Goal: Task Accomplishment & Management: Manage account settings

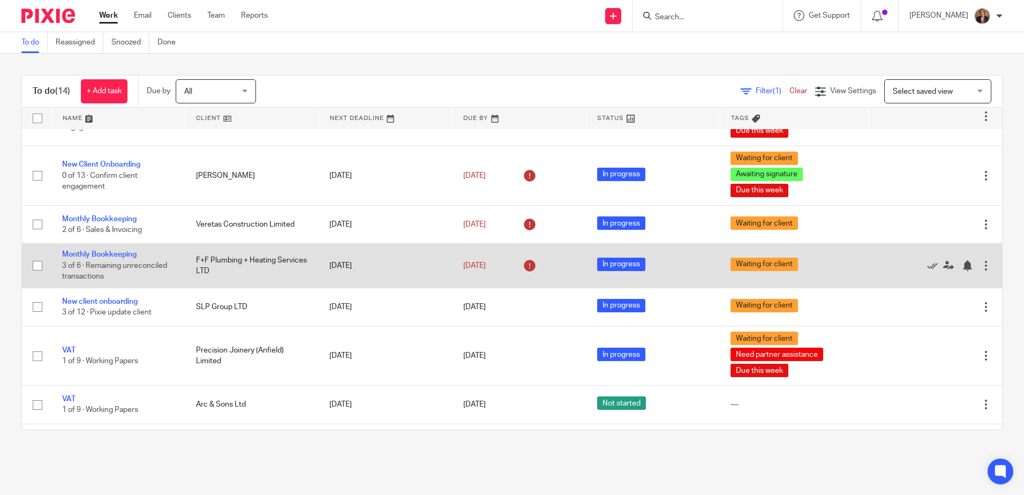
scroll to position [143, 0]
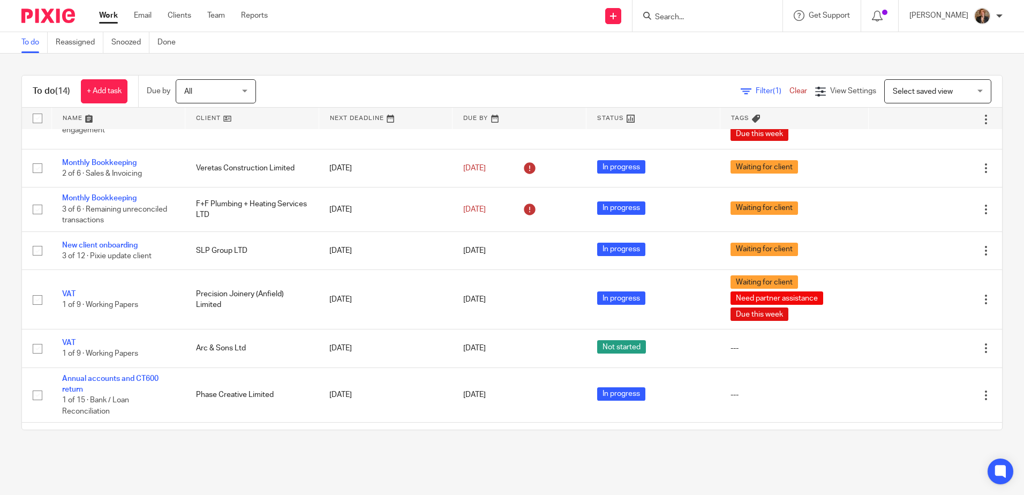
click at [709, 33] on div "To do Reassigned Snoozed Done" at bounding box center [512, 42] width 1024 height 21
click at [715, 24] on div at bounding box center [707, 16] width 150 height 32
click at [692, 12] on form at bounding box center [711, 15] width 114 height 13
type input "mjj"
click at [771, 46] on link at bounding box center [718, 42] width 133 height 16
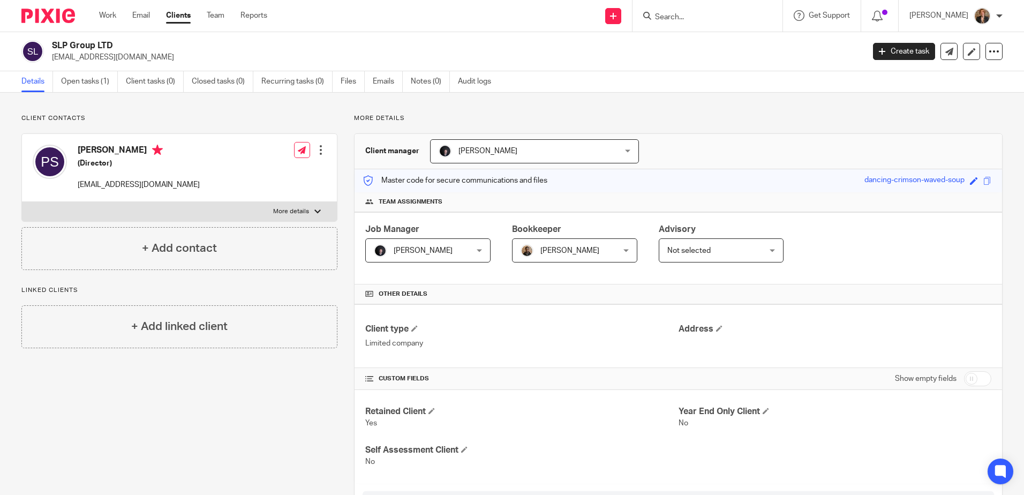
click at [299, 214] on p "More details" at bounding box center [291, 211] width 36 height 9
click at [22, 202] on input "More details" at bounding box center [21, 201] width 1 height 1
checkbox input "true"
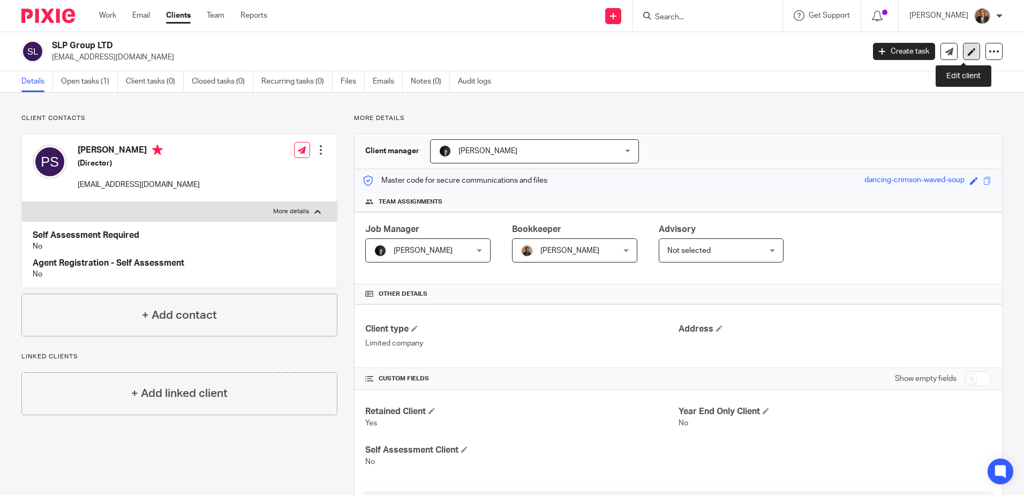
click at [970, 57] on link at bounding box center [971, 51] width 17 height 17
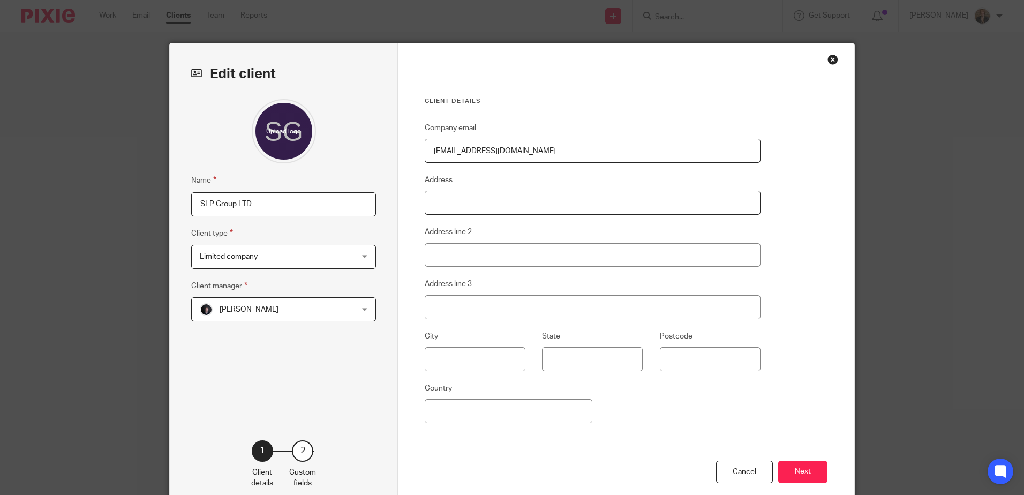
drag, startPoint x: 479, startPoint y: 195, endPoint x: 484, endPoint y: 190, distance: 7.6
click at [479, 195] on input "Address" at bounding box center [593, 203] width 336 height 24
type input "4 Meadowfield Close"
type input "Liverpool"
type input "L9 8HQ"
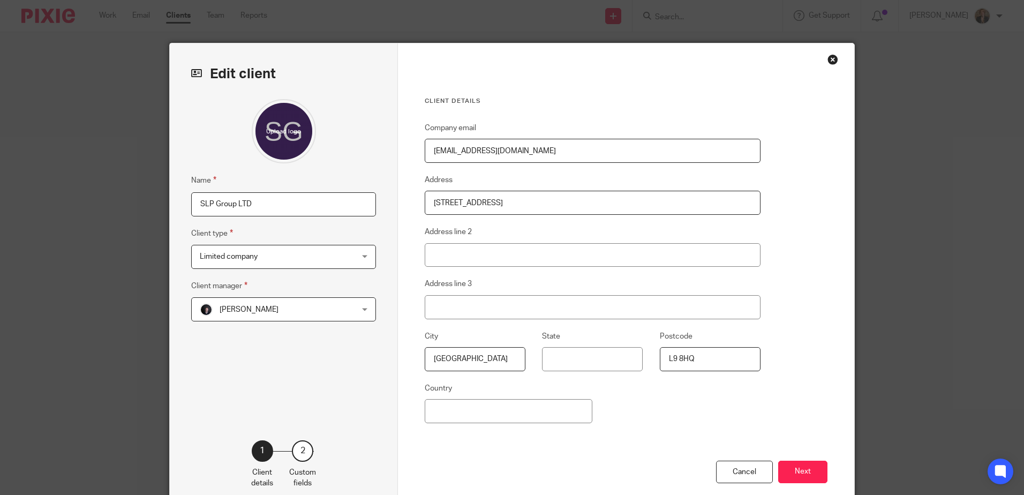
drag, startPoint x: 809, startPoint y: 465, endPoint x: 830, endPoint y: 488, distance: 30.7
click at [809, 466] on button "Next" at bounding box center [802, 471] width 49 height 23
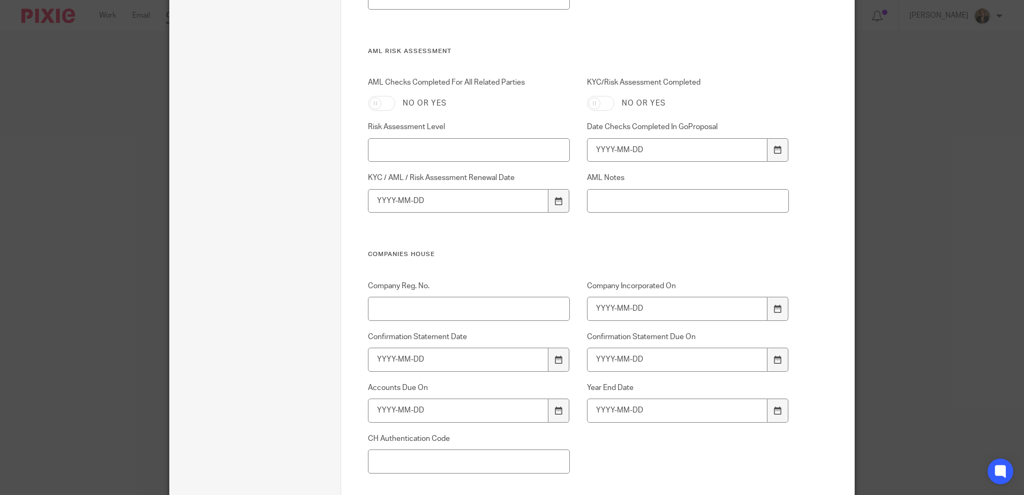
scroll to position [642, 0]
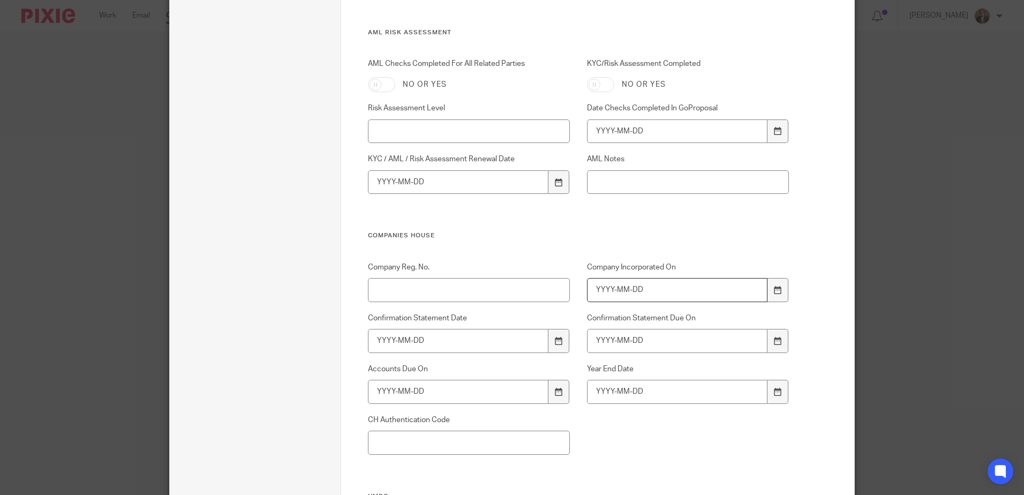
click at [688, 296] on input "Company Incorporated On" at bounding box center [677, 290] width 181 height 24
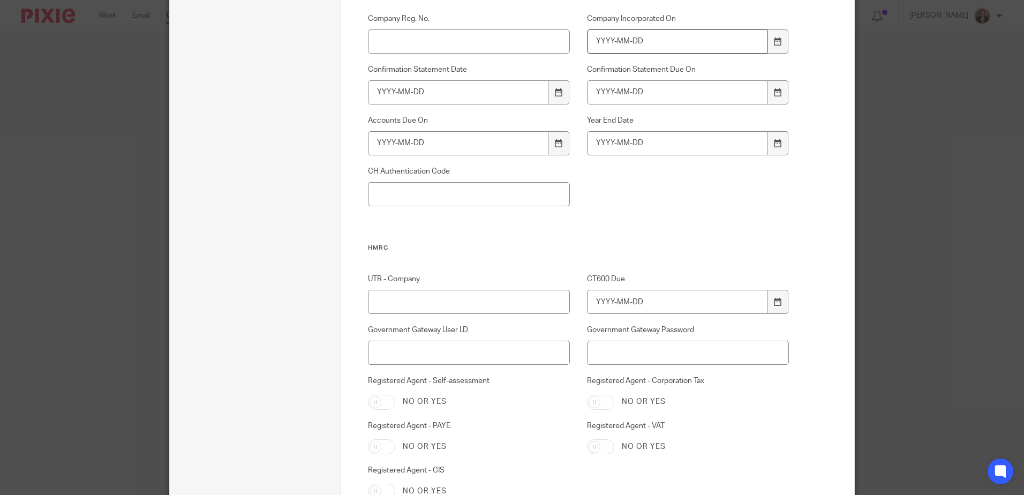
scroll to position [892, 0]
click at [527, 305] on input "UTR - Company" at bounding box center [469, 300] width 202 height 24
click at [487, 296] on input "UTR - Company" at bounding box center [469, 300] width 202 height 24
type input "7491626492"
click at [515, 218] on div "Company Reg. No. Company Incorporated On Confirmation Statement Date Confirmati…" at bounding box center [570, 127] width 438 height 230
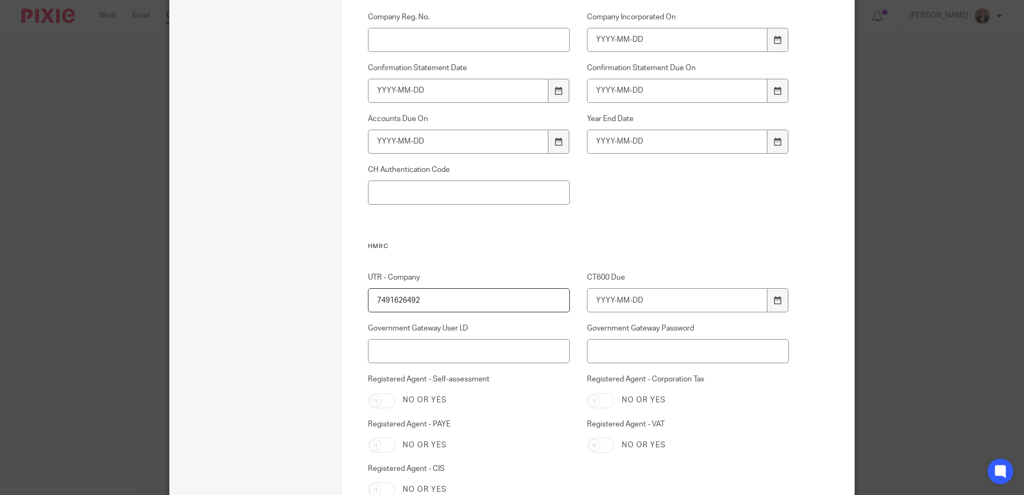
click at [463, 259] on div "Custom fields Client Internal Reference Retained Client No or yes Year End Only…" at bounding box center [578, 450] width 421 height 2493
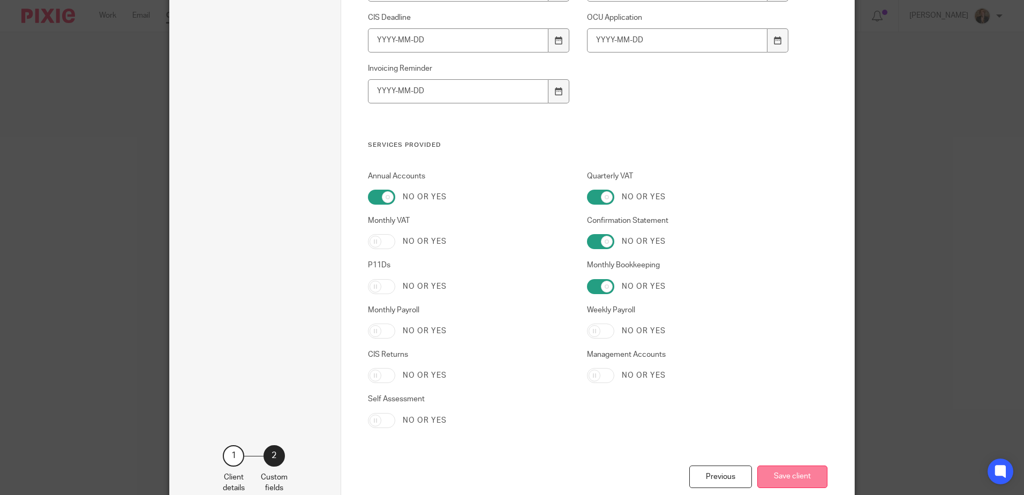
scroll to position [2188, 0]
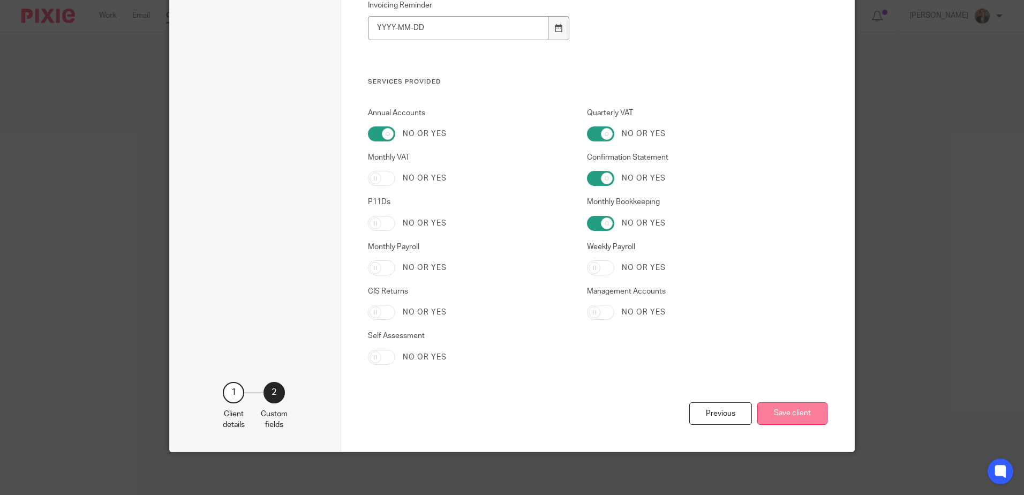
click at [785, 419] on button "Save client" at bounding box center [792, 413] width 70 height 23
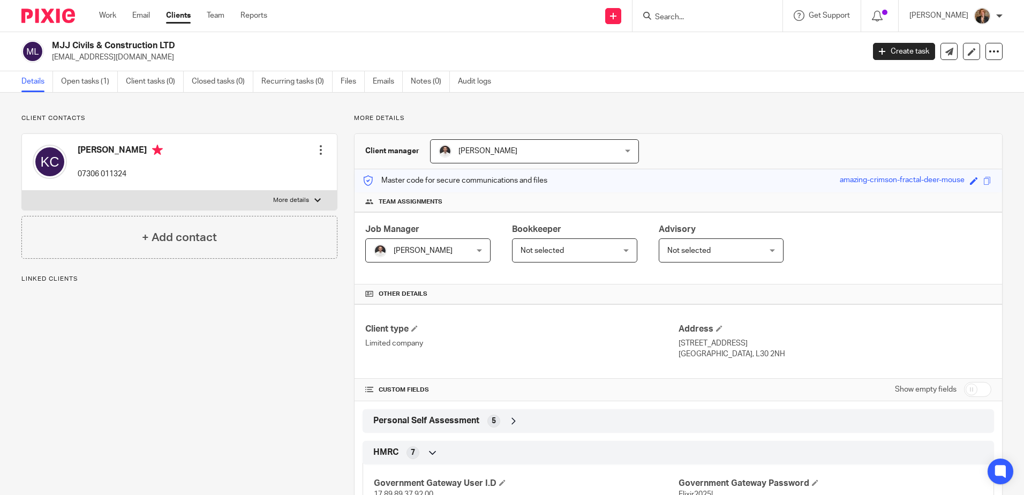
click at [256, 199] on label "More details" at bounding box center [179, 200] width 315 height 19
click at [22, 191] on input "More details" at bounding box center [21, 190] width 1 height 1
checkbox input "true"
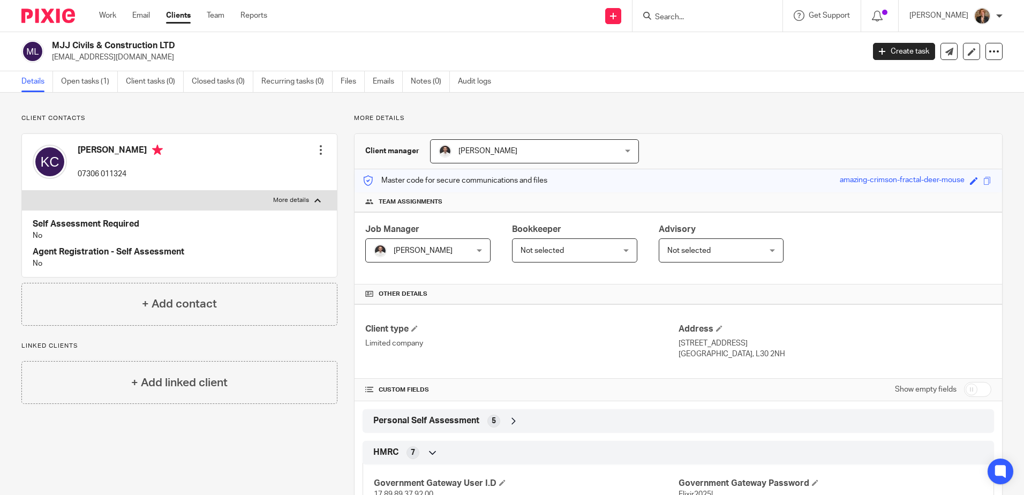
click at [723, 17] on input "Search" at bounding box center [702, 18] width 96 height 10
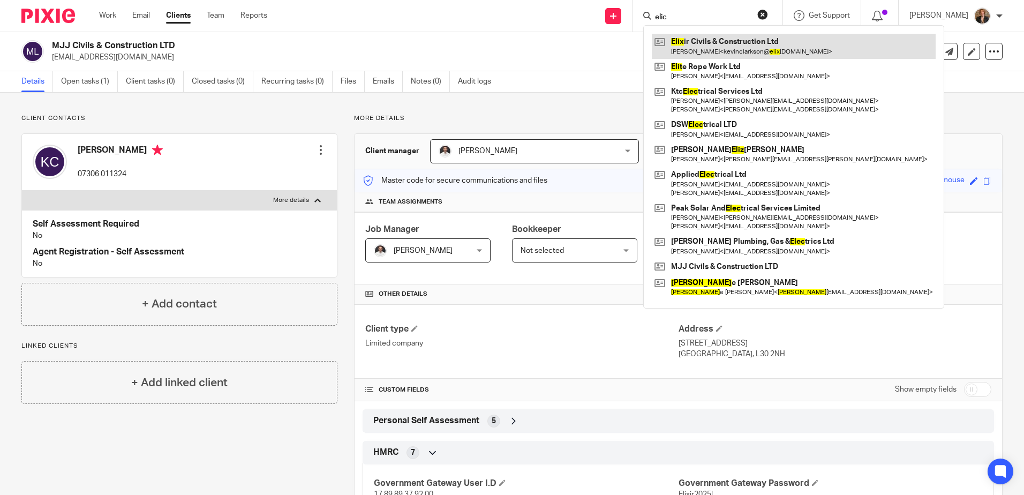
type input "elic"
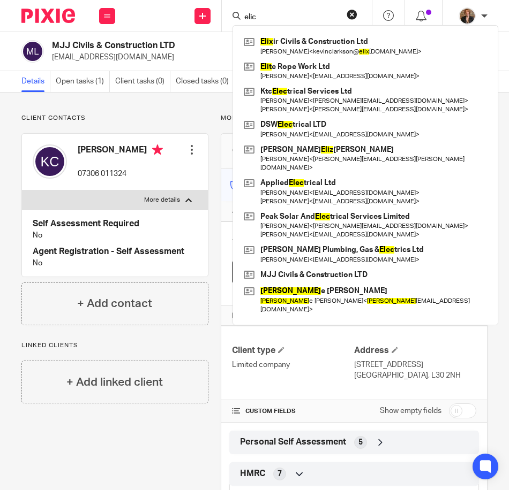
drag, startPoint x: 80, startPoint y: 450, endPoint x: 116, endPoint y: 435, distance: 39.2
click at [80, 450] on div "Client contacts [PERSON_NAME] 07306 011324 Edit contact Create client from cont…" at bounding box center [108, 398] width 199 height 569
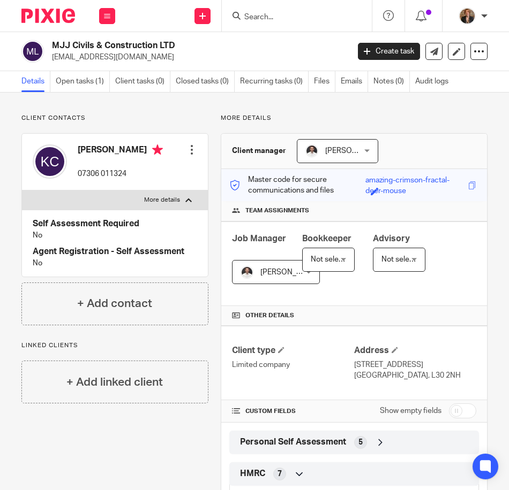
click at [70, 44] on h2 "MJJ Civils & Construction LTD" at bounding box center [168, 45] width 232 height 11
click at [54, 18] on img at bounding box center [48, 16] width 54 height 14
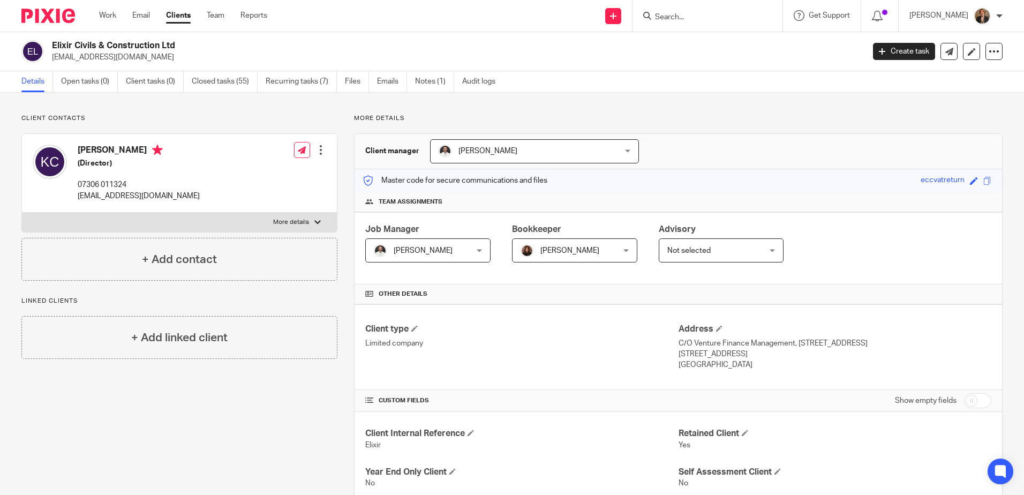
click at [302, 215] on label "More details" at bounding box center [179, 222] width 315 height 19
click at [22, 213] on input "More details" at bounding box center [21, 212] width 1 height 1
checkbox input "true"
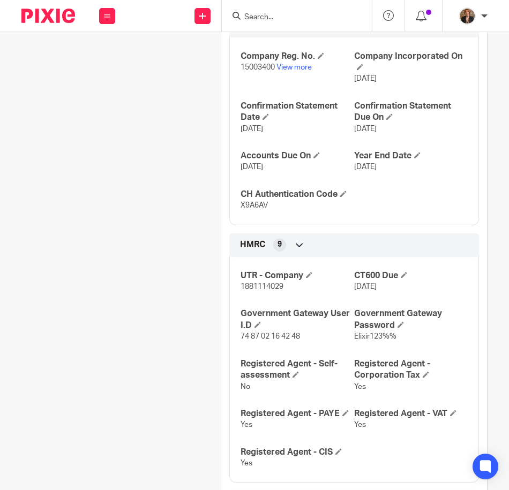
scroll to position [678, 0]
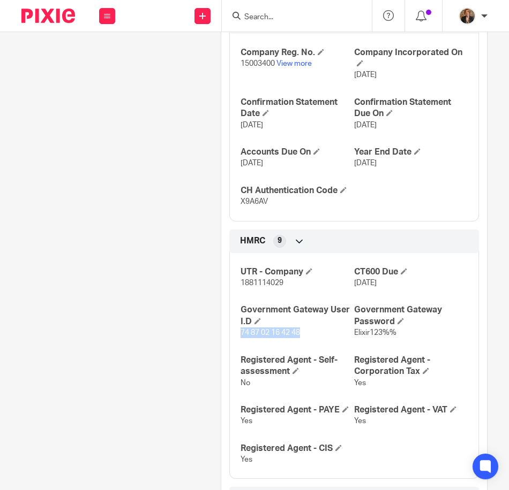
drag, startPoint x: 239, startPoint y: 355, endPoint x: 297, endPoint y: 360, distance: 58.6
click at [297, 338] on p "74 87 02 16 42 48" at bounding box center [297, 333] width 114 height 11
copy span "74 87 02 16 42 48"
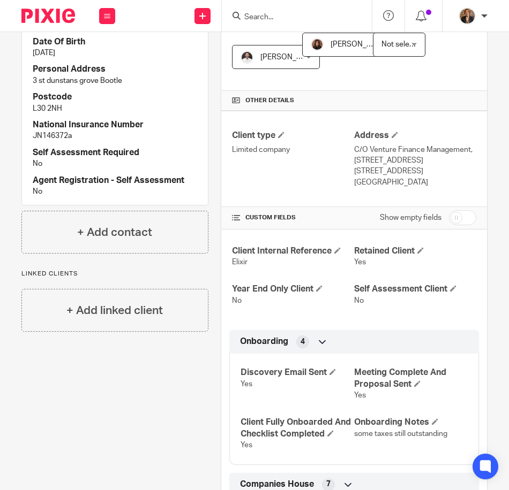
scroll to position [107, 0]
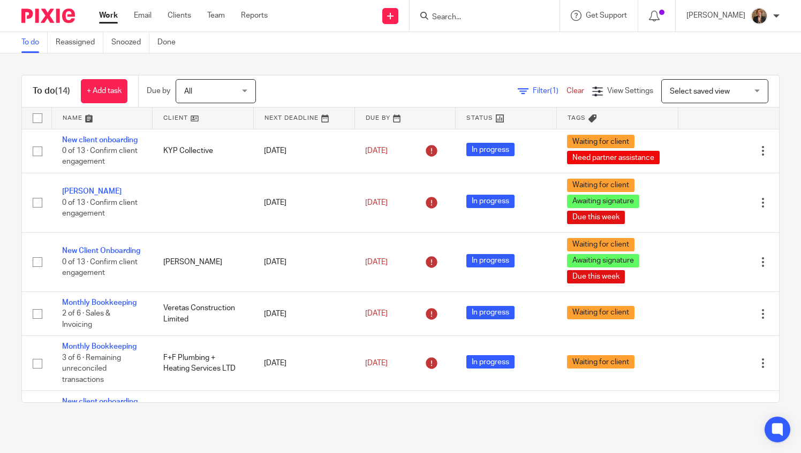
click at [483, 19] on input "Search" at bounding box center [479, 18] width 96 height 10
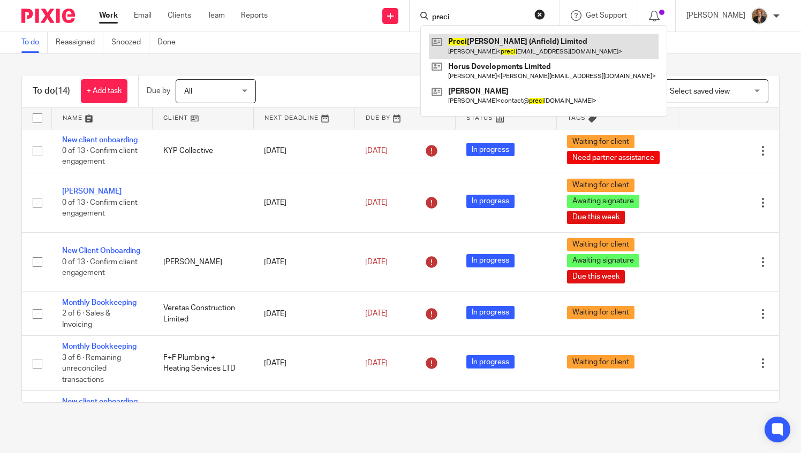
type input "preci"
click at [508, 46] on link at bounding box center [544, 46] width 230 height 25
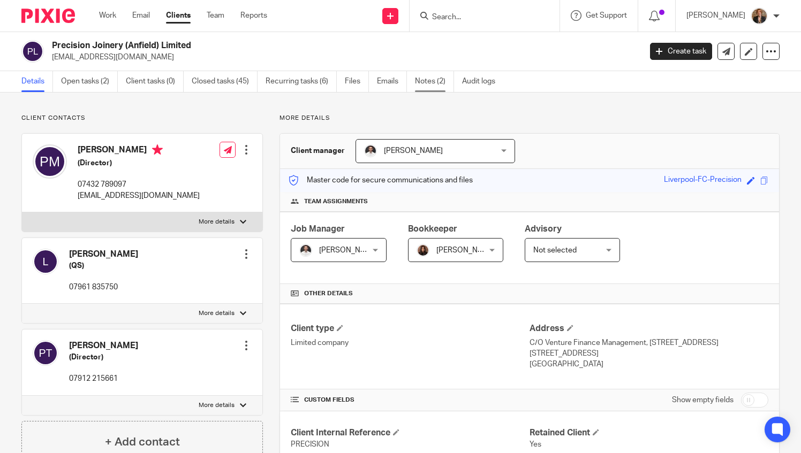
click at [426, 81] on link "Notes (2)" at bounding box center [434, 81] width 39 height 21
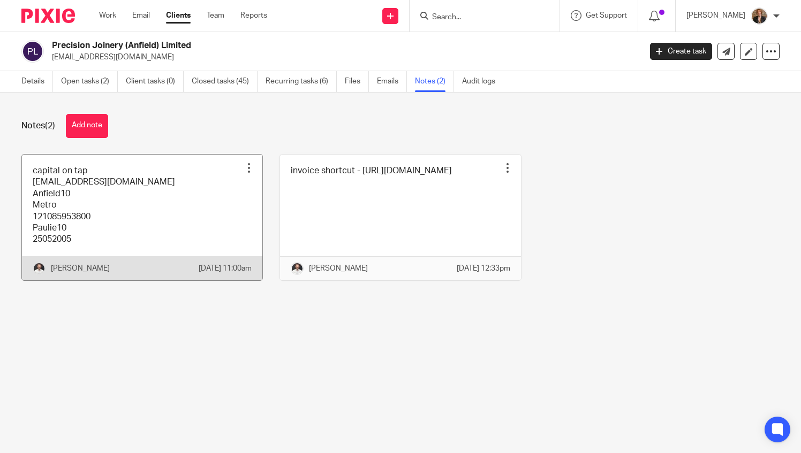
click at [198, 212] on link at bounding box center [142, 218] width 240 height 126
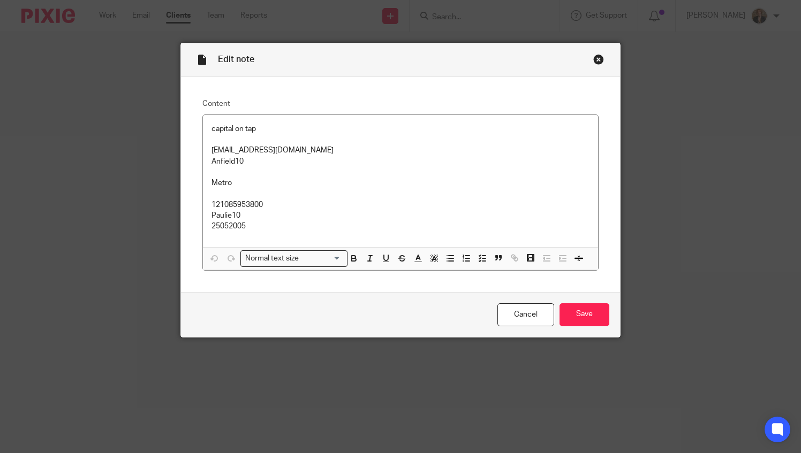
drag, startPoint x: 596, startPoint y: 69, endPoint x: 611, endPoint y: 65, distance: 14.8
click at [596, 69] on div "Edit note" at bounding box center [401, 60] width 440 height 34
click at [593, 61] on div "Close this dialog window" at bounding box center [598, 59] width 11 height 11
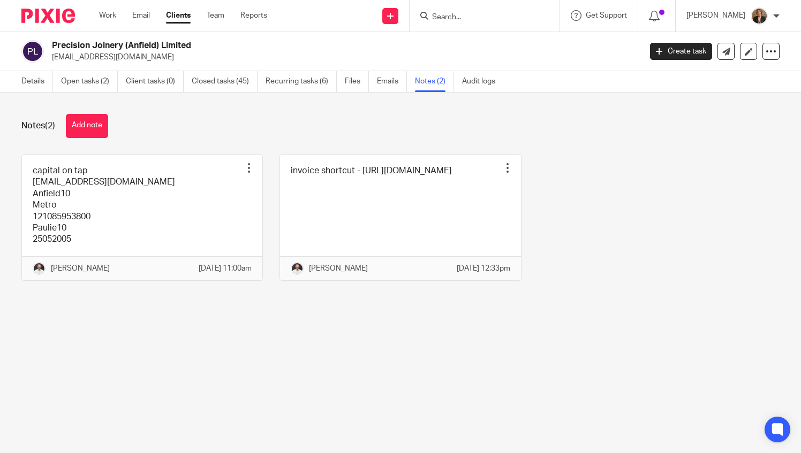
click at [476, 16] on input "Search" at bounding box center [479, 18] width 96 height 10
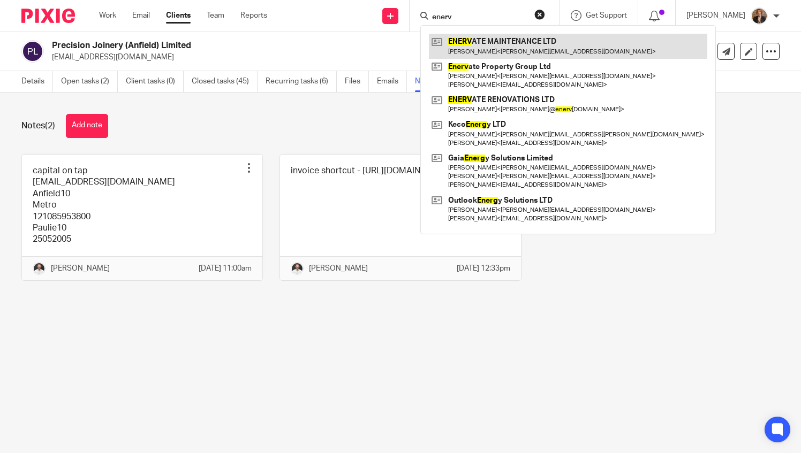
type input "enerv"
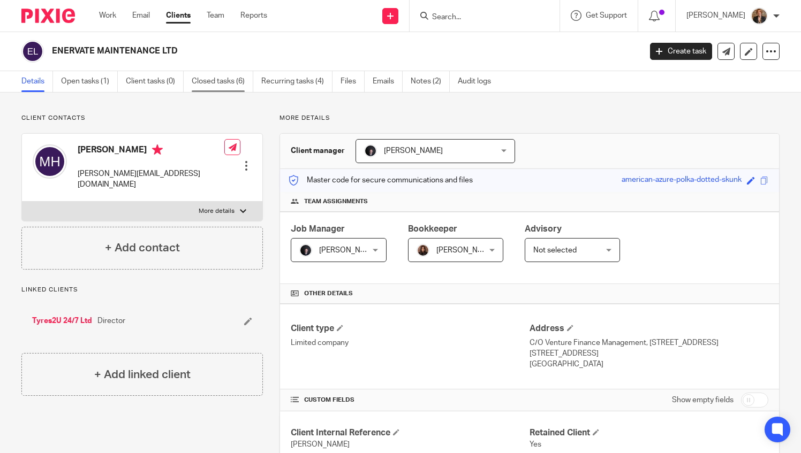
click at [226, 82] on link "Closed tasks (6)" at bounding box center [223, 81] width 62 height 21
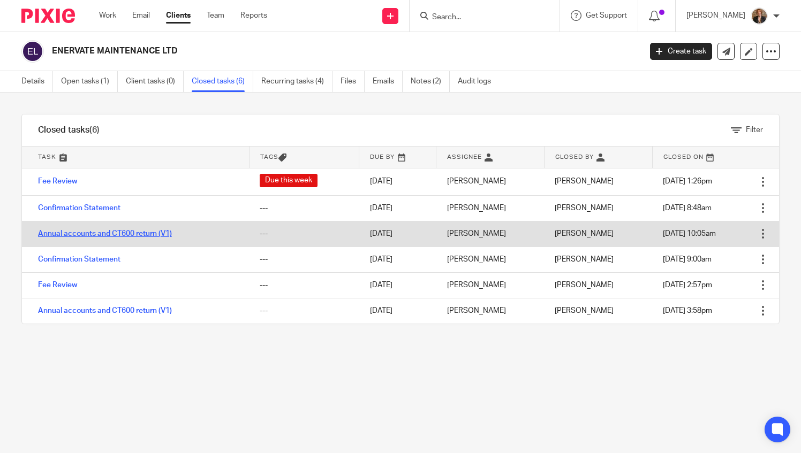
click at [134, 231] on link "Annual accounts and CT600 return (V1)" at bounding box center [105, 233] width 134 height 7
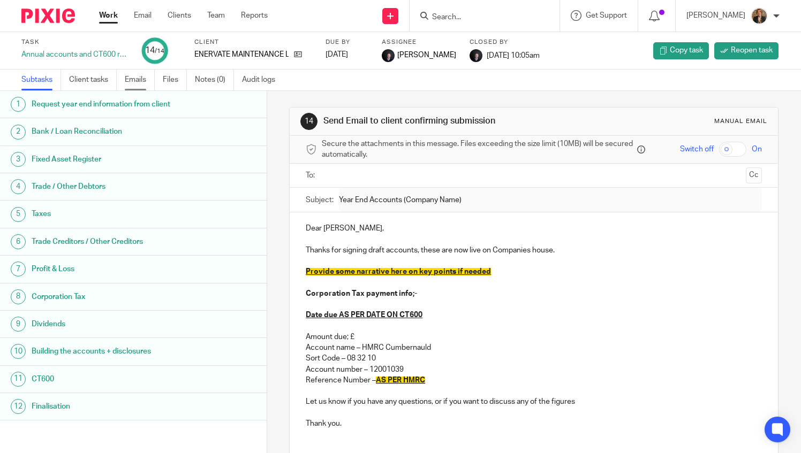
click at [143, 80] on link "Emails" at bounding box center [140, 80] width 30 height 21
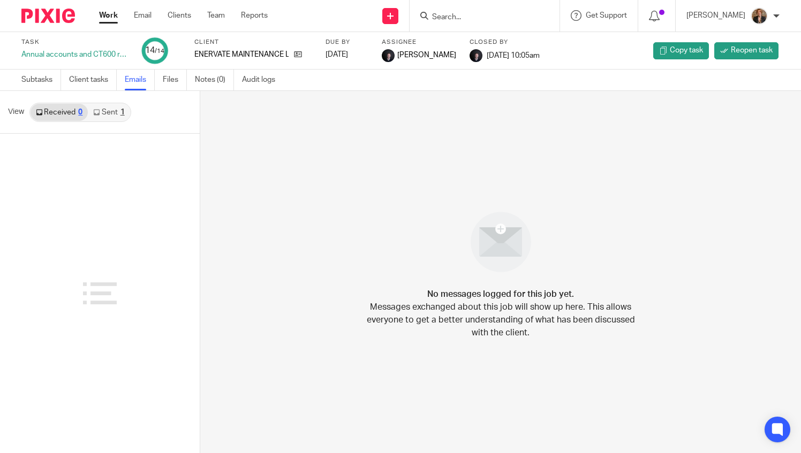
click at [112, 108] on link "Sent 1" at bounding box center [109, 112] width 42 height 17
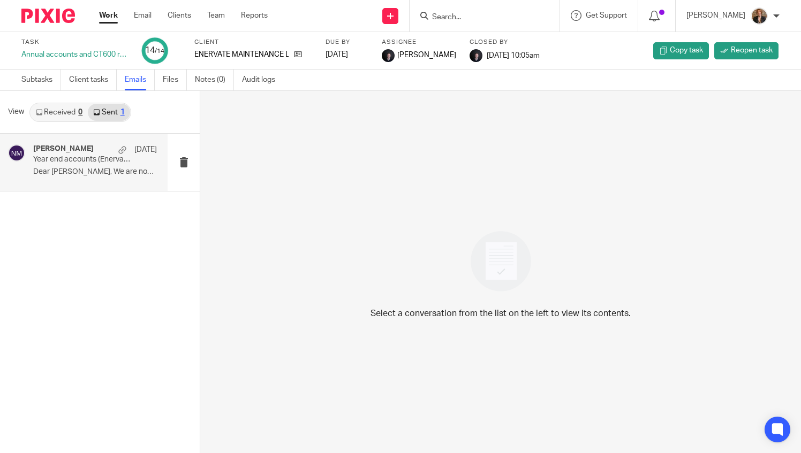
click at [117, 175] on p "Dear Michael, We are now working on the..." at bounding box center [95, 172] width 124 height 9
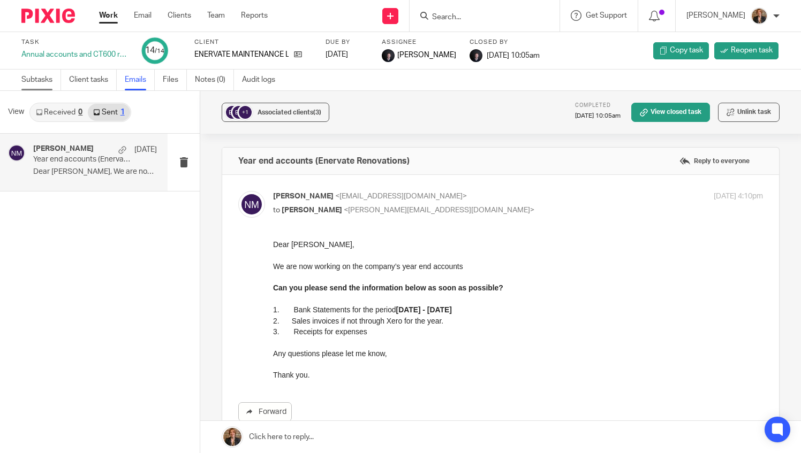
click at [29, 82] on link "Subtasks" at bounding box center [41, 80] width 40 height 21
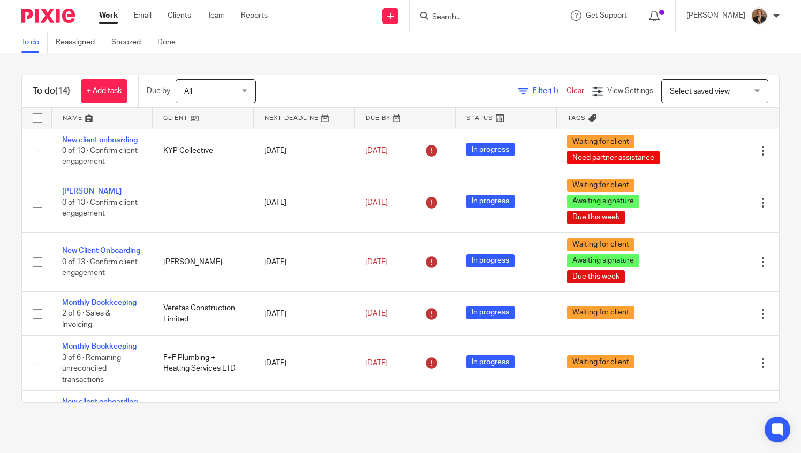
click at [479, 21] on input "Search" at bounding box center [479, 18] width 96 height 10
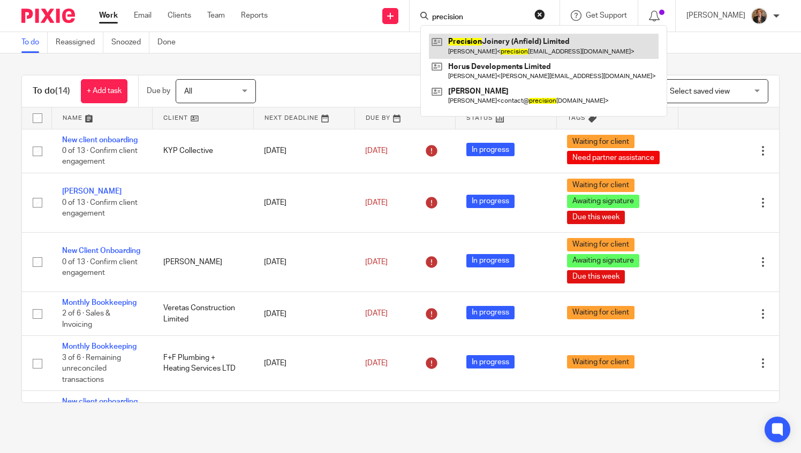
type input "precision"
click at [508, 40] on link at bounding box center [544, 46] width 230 height 25
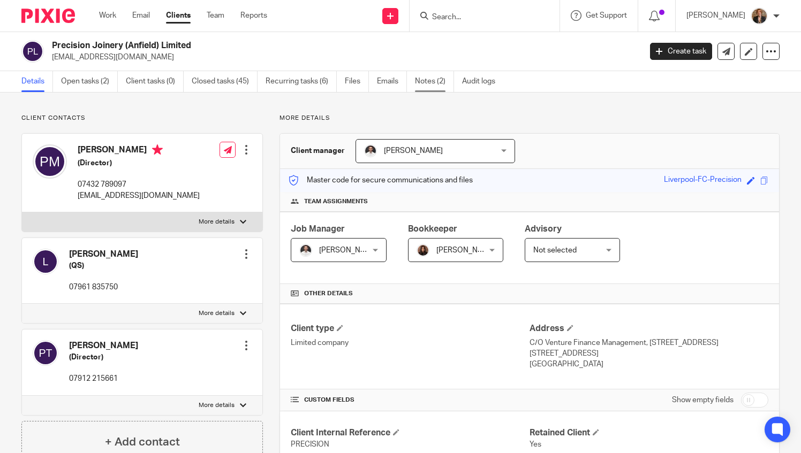
click at [429, 80] on link "Notes (2)" at bounding box center [434, 81] width 39 height 21
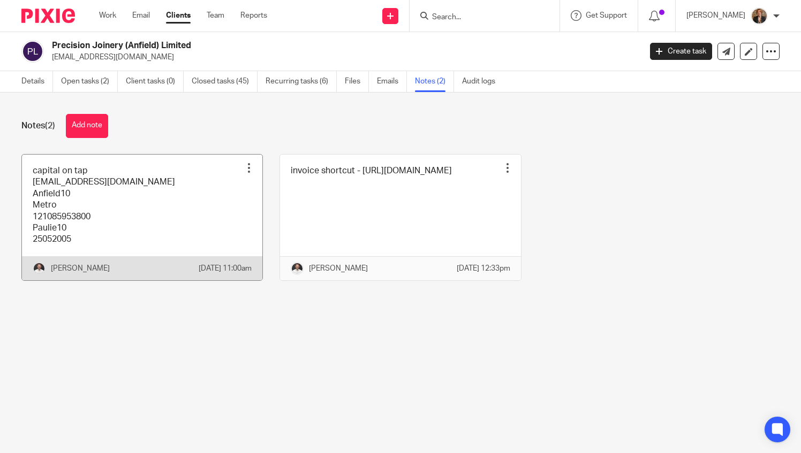
click at [176, 227] on link at bounding box center [142, 218] width 240 height 126
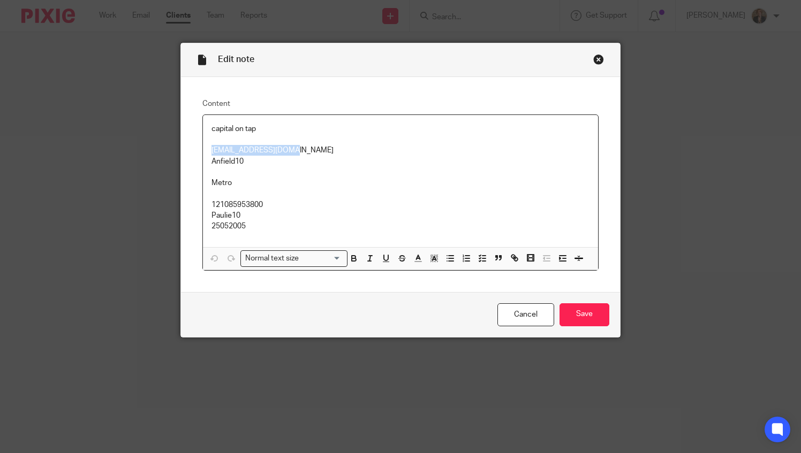
drag, startPoint x: 206, startPoint y: 151, endPoint x: 287, endPoint y: 150, distance: 81.9
click at [287, 150] on div "capital on tap [EMAIL_ADDRESS][DOMAIN_NAME] Anfield10 Metro 121085953800 Paulie…" at bounding box center [401, 181] width 396 height 132
copy p "[EMAIL_ADDRESS][DOMAIN_NAME]"
drag, startPoint x: 248, startPoint y: 165, endPoint x: 201, endPoint y: 156, distance: 48.0
click at [203, 156] on div "capital on tap [EMAIL_ADDRESS][DOMAIN_NAME] Anfield10 Metro 121085953800 Paulie…" at bounding box center [401, 181] width 396 height 132
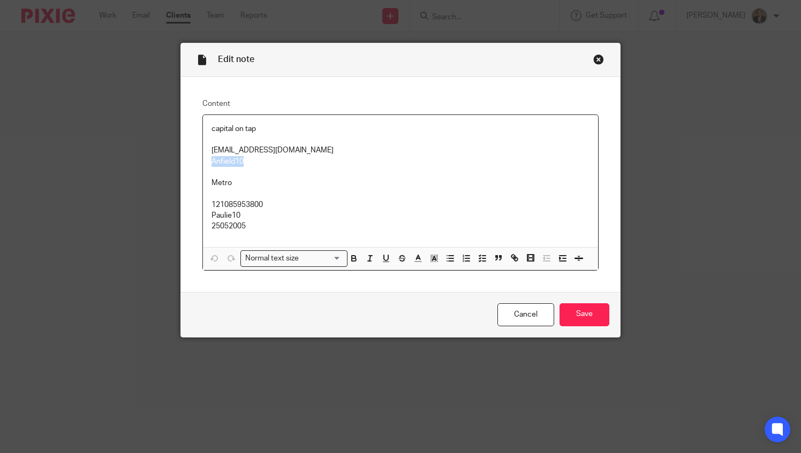
copy p "Anfield10"
click at [594, 61] on div "Close this dialog window" at bounding box center [598, 59] width 11 height 11
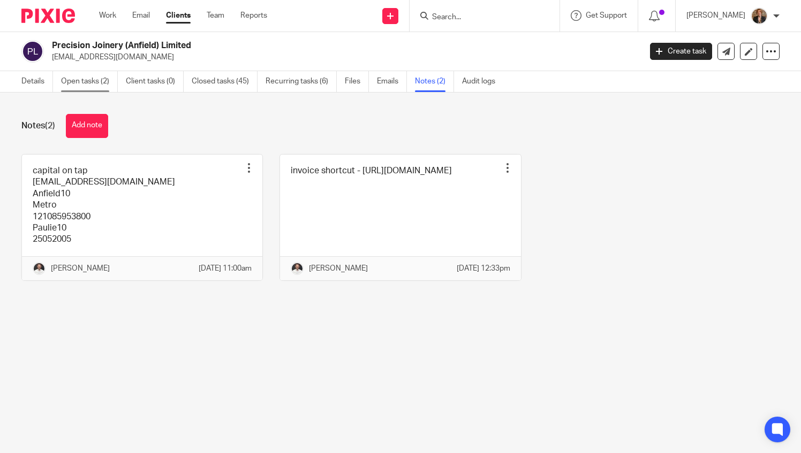
click at [103, 82] on link "Open tasks (2)" at bounding box center [89, 81] width 57 height 21
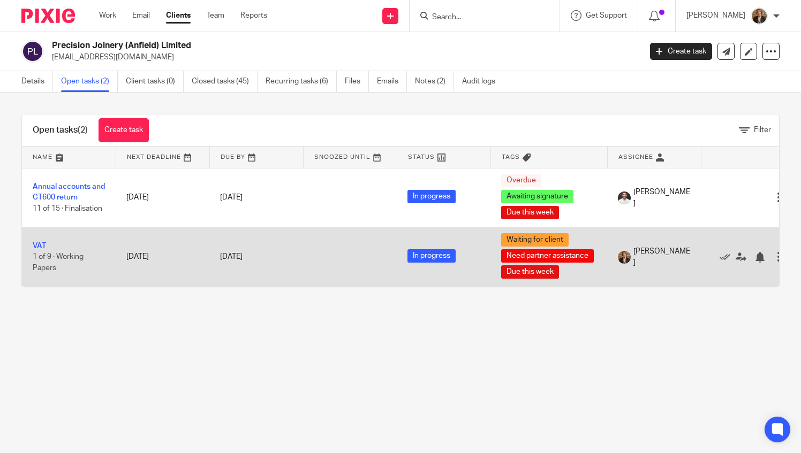
click at [259, 277] on td "[DATE]" at bounding box center [256, 257] width 94 height 59
click at [41, 244] on link "VAT" at bounding box center [39, 246] width 13 height 7
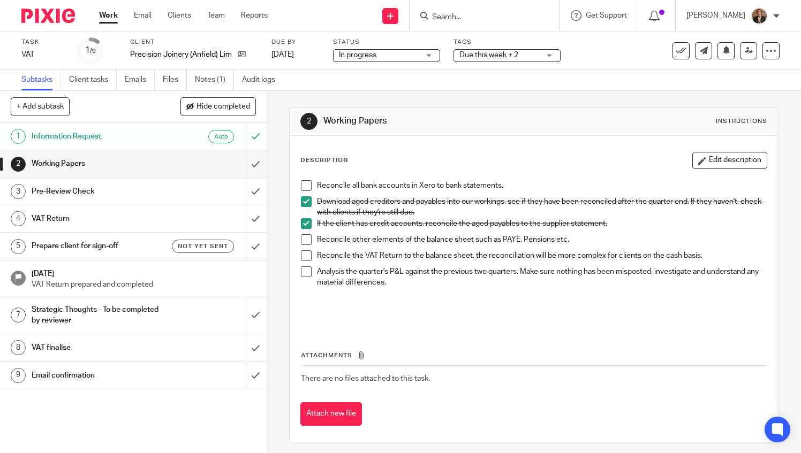
click at [47, 15] on img at bounding box center [48, 16] width 54 height 14
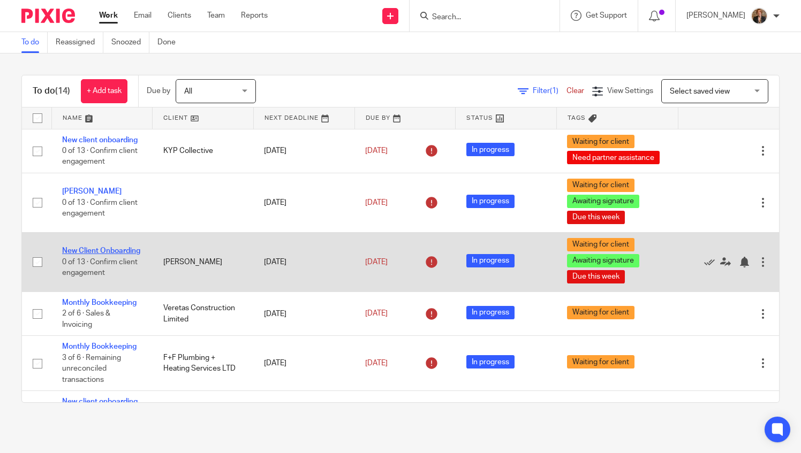
click at [78, 255] on link "New Client Onboarding" at bounding box center [101, 250] width 78 height 7
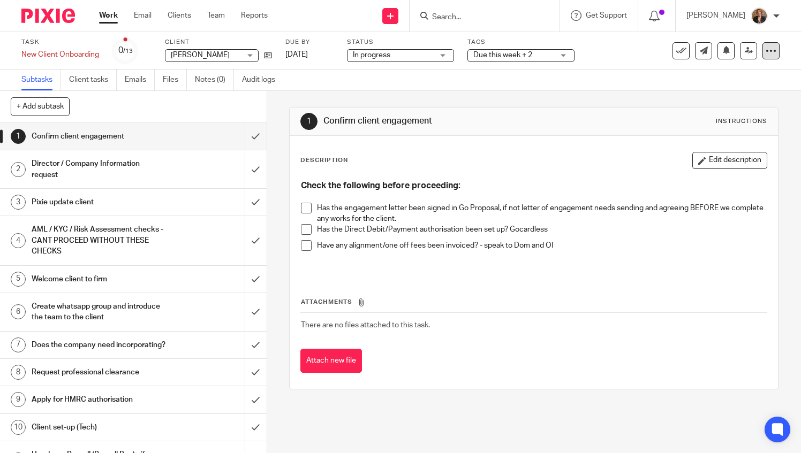
click at [762, 50] on div at bounding box center [770, 50] width 17 height 17
click at [530, 90] on div "Subtasks Client tasks Emails Files Notes (0) Audit logs" at bounding box center [400, 80] width 801 height 21
click at [57, 17] on img at bounding box center [48, 16] width 54 height 14
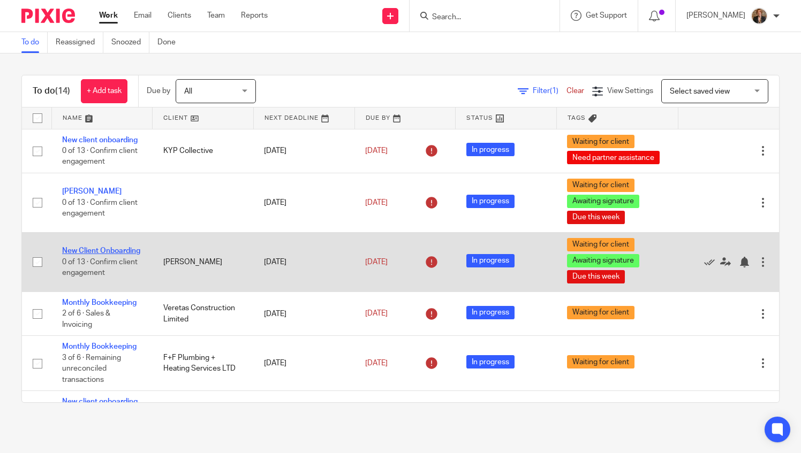
click at [85, 255] on link "New Client Onboarding" at bounding box center [101, 250] width 78 height 7
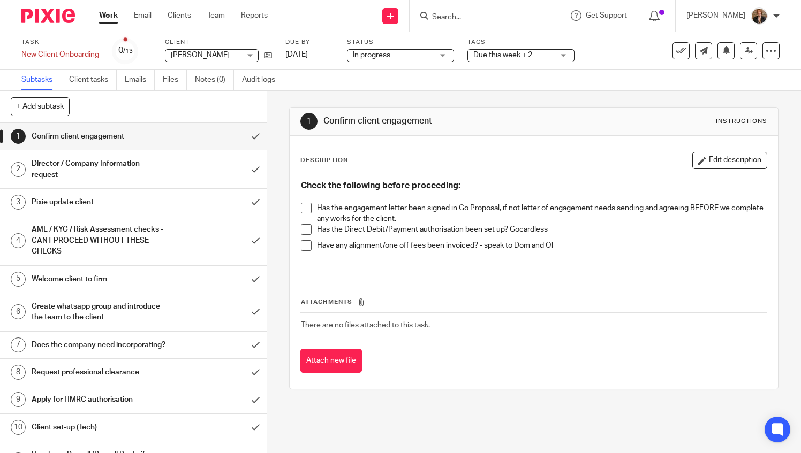
click at [58, 18] on img at bounding box center [48, 16] width 54 height 14
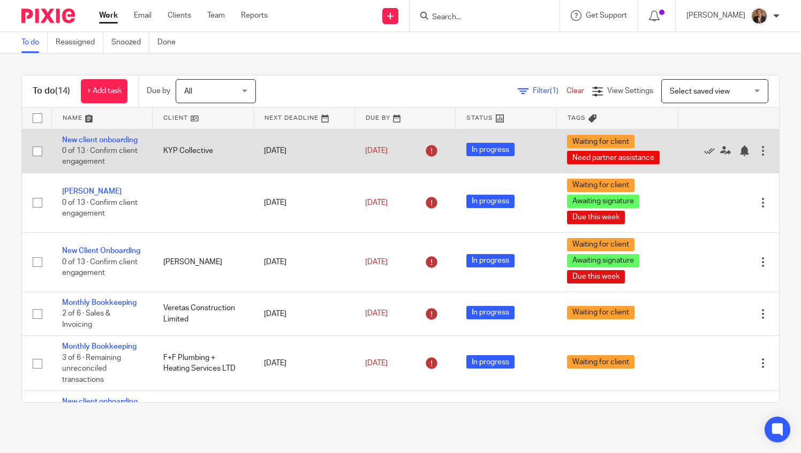
click at [82, 143] on td "New client onboarding 0 of 13 · Confirm client engagement" at bounding box center [101, 151] width 101 height 44
click at [82, 144] on link "New client onboarding" at bounding box center [99, 140] width 75 height 7
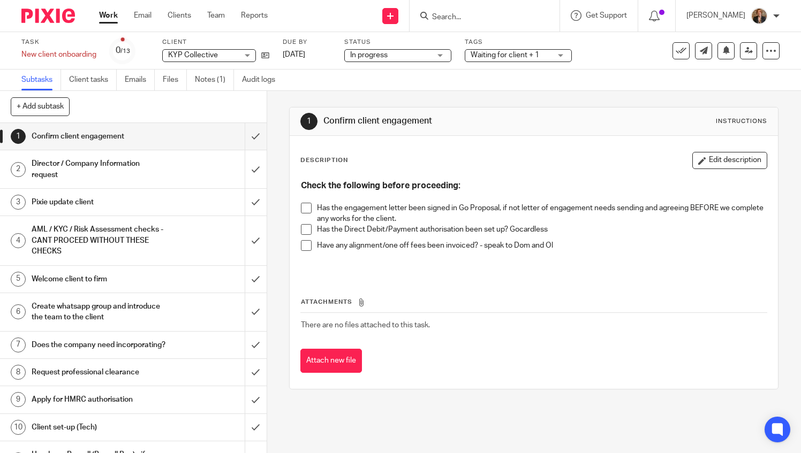
click at [56, 20] on img at bounding box center [48, 16] width 54 height 14
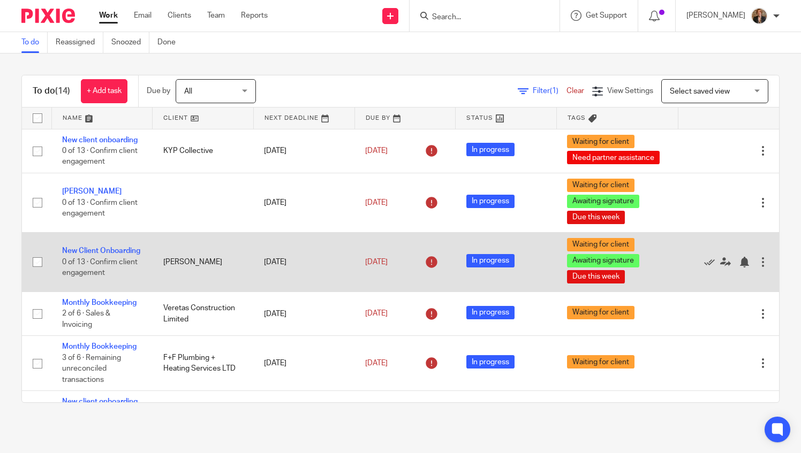
click at [82, 260] on td "New Client Onboarding 0 of 13 · Confirm client engagement" at bounding box center [101, 261] width 101 height 59
click at [81, 255] on link "New Client Onboarding" at bounding box center [101, 250] width 78 height 7
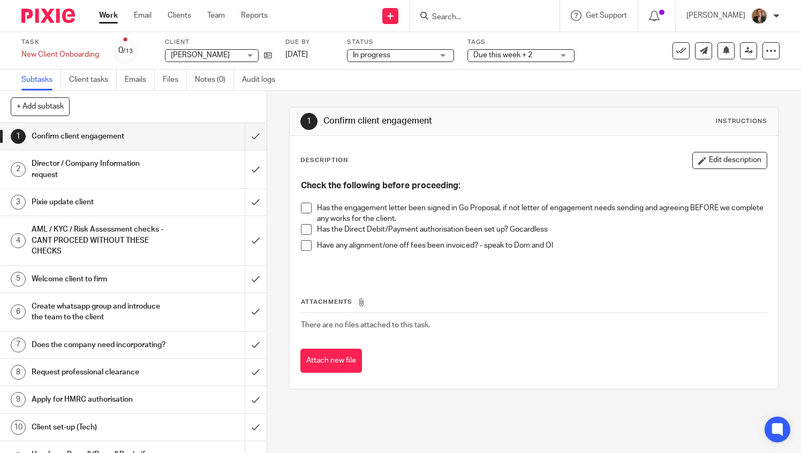
click at [244, 54] on div "[PERSON_NAME] [PERSON_NAME]" at bounding box center [212, 55] width 94 height 13
click at [267, 59] on link at bounding box center [265, 55] width 13 height 11
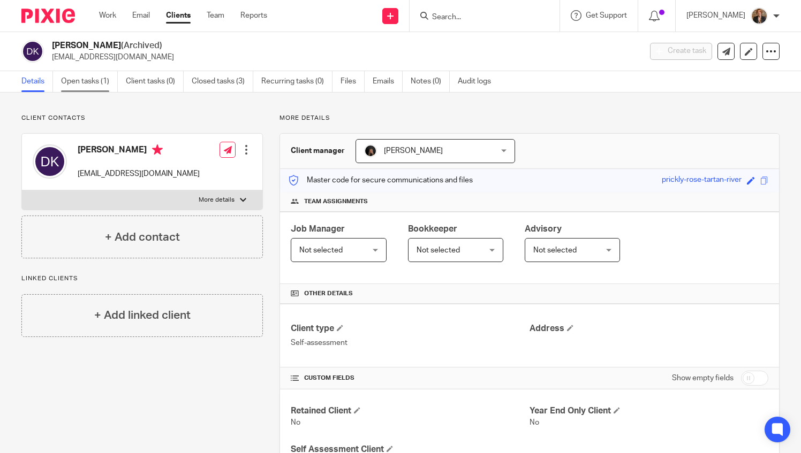
click at [75, 87] on link "Open tasks (1)" at bounding box center [89, 81] width 57 height 21
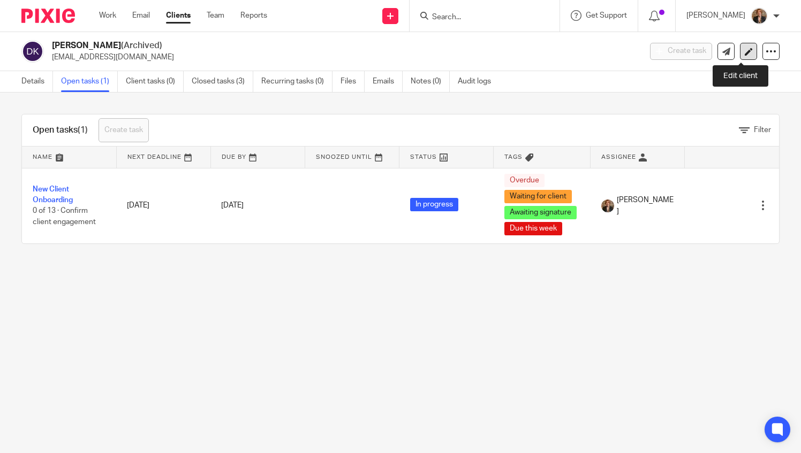
click at [745, 50] on icon at bounding box center [749, 52] width 8 height 8
click at [138, 294] on main "[PERSON_NAME] (Archived) [EMAIL_ADDRESS][DOMAIN_NAME] Create task Update from C…" at bounding box center [400, 226] width 801 height 453
click at [133, 130] on link "Create task" at bounding box center [124, 130] width 50 height 24
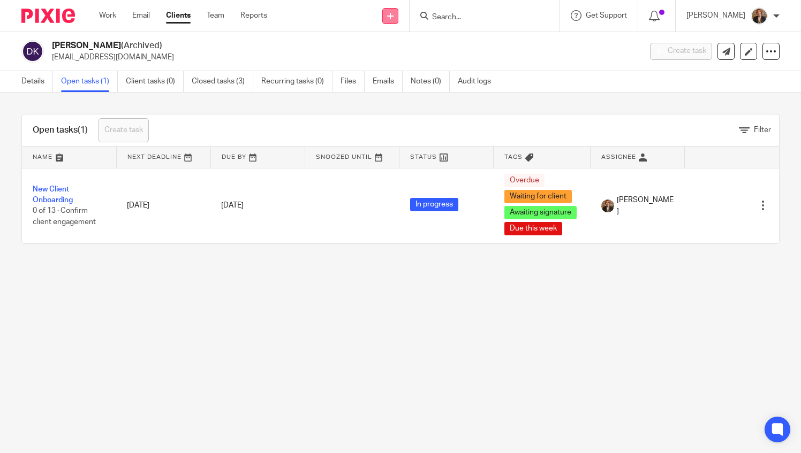
click at [394, 13] on icon at bounding box center [390, 16] width 6 height 6
click at [408, 64] on link "Create task" at bounding box center [411, 66] width 75 height 16
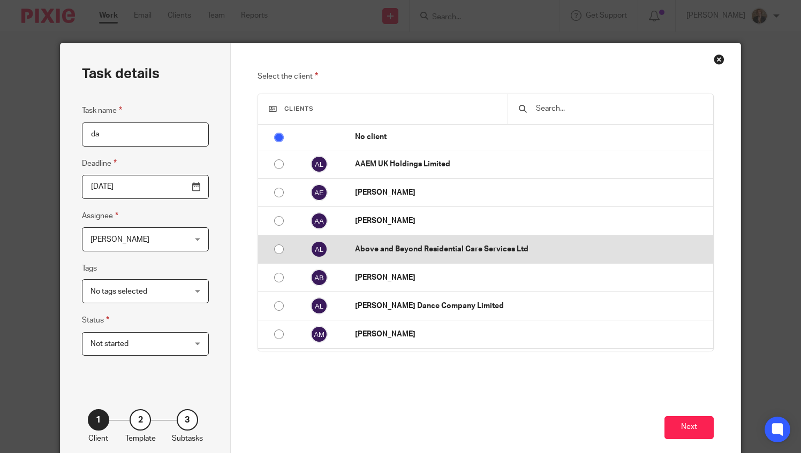
type input "d"
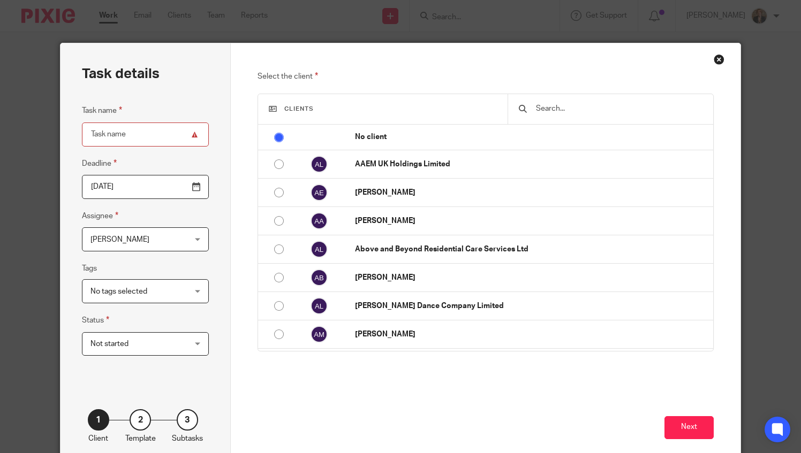
click at [584, 109] on input "text" at bounding box center [619, 109] width 168 height 12
type input "d"
click at [715, 58] on div "Close this dialog window" at bounding box center [719, 59] width 11 height 11
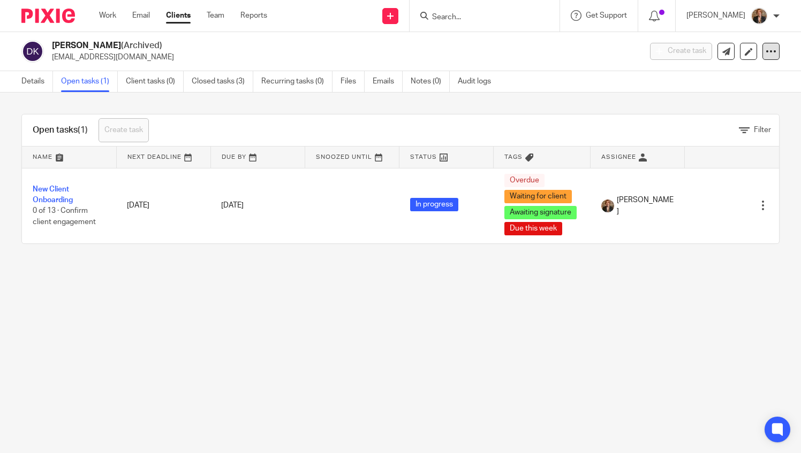
click at [766, 51] on icon at bounding box center [771, 51] width 11 height 11
click at [695, 123] on button "Unarchive client" at bounding box center [704, 125] width 118 height 14
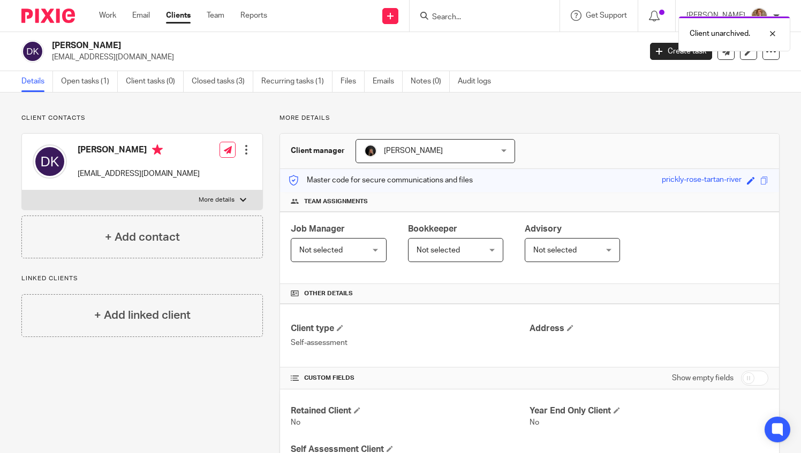
click at [408, 14] on div "Client unarchived." at bounding box center [595, 31] width 390 height 41
click at [398, 10] on link at bounding box center [390, 16] width 16 height 16
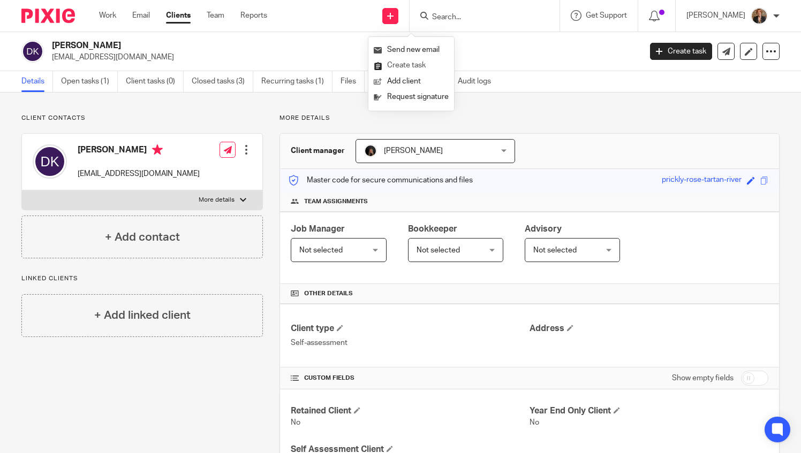
click at [417, 65] on link "Create task" at bounding box center [411, 66] width 75 height 16
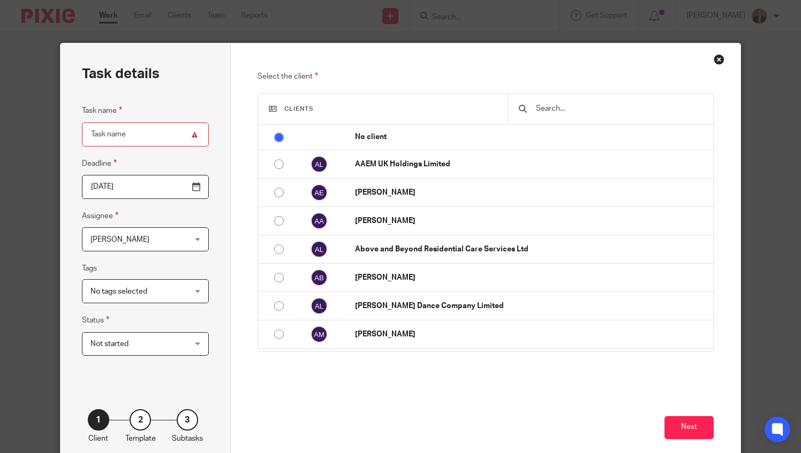
click at [561, 114] on input "text" at bounding box center [619, 109] width 168 height 12
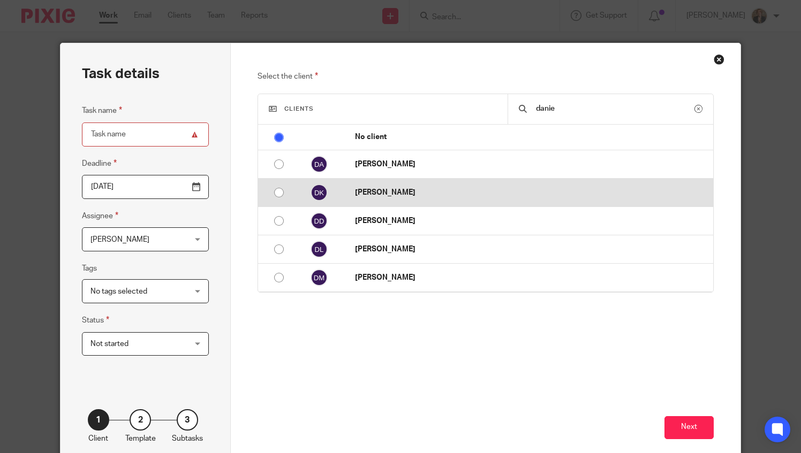
type input "danie"
click at [390, 199] on td "[PERSON_NAME]" at bounding box center [528, 193] width 369 height 28
radio input "false"
radio input "true"
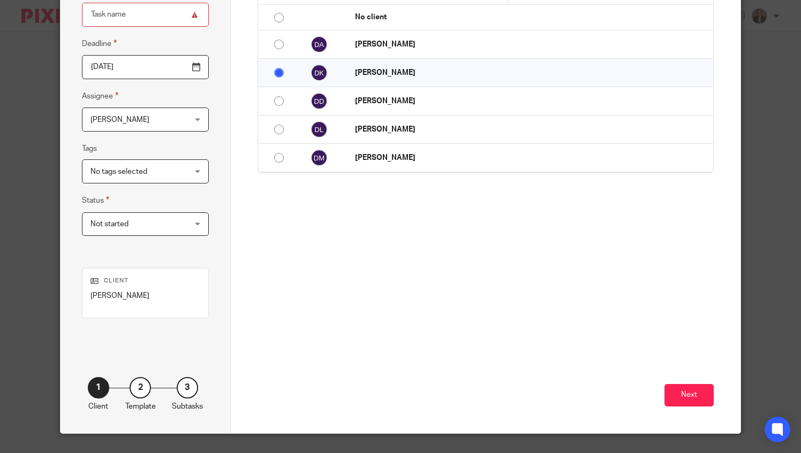
scroll to position [142, 0]
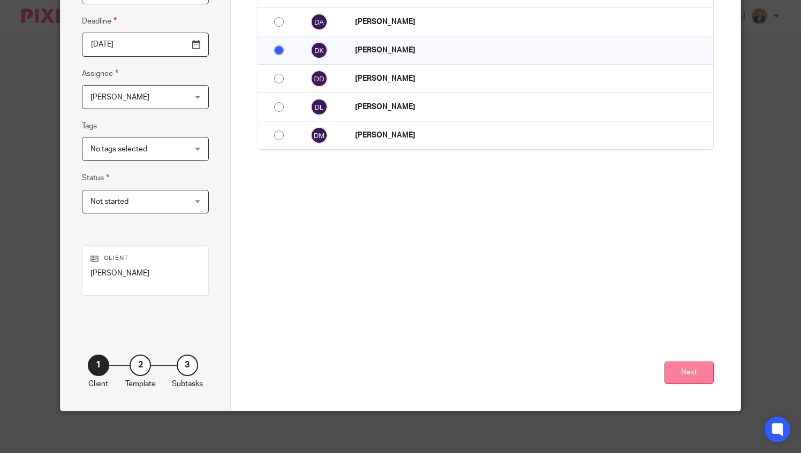
click at [666, 366] on button "Next" at bounding box center [688, 373] width 49 height 23
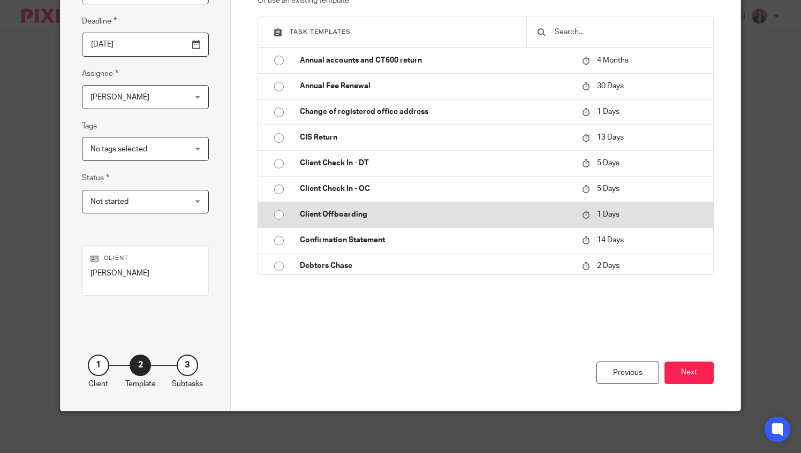
click at [376, 213] on p "Client Offboarding" at bounding box center [435, 214] width 271 height 11
type input "2025-09-18"
type input "Client Offboarding"
checkbox input "false"
radio input "true"
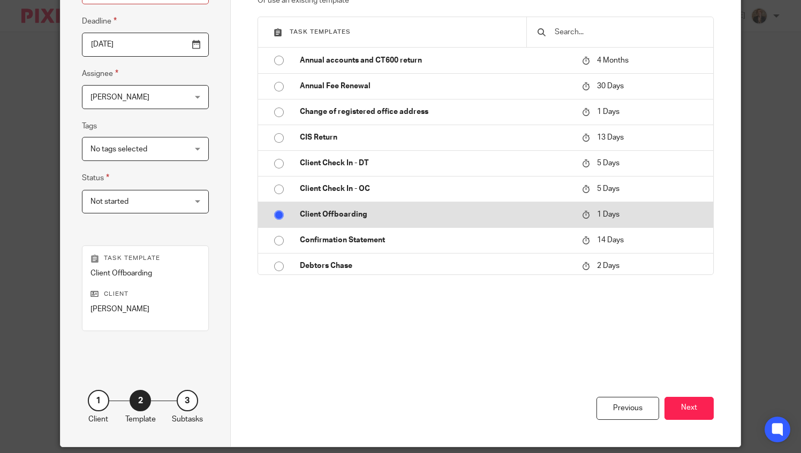
click at [376, 213] on p "Client Offboarding" at bounding box center [435, 214] width 271 height 11
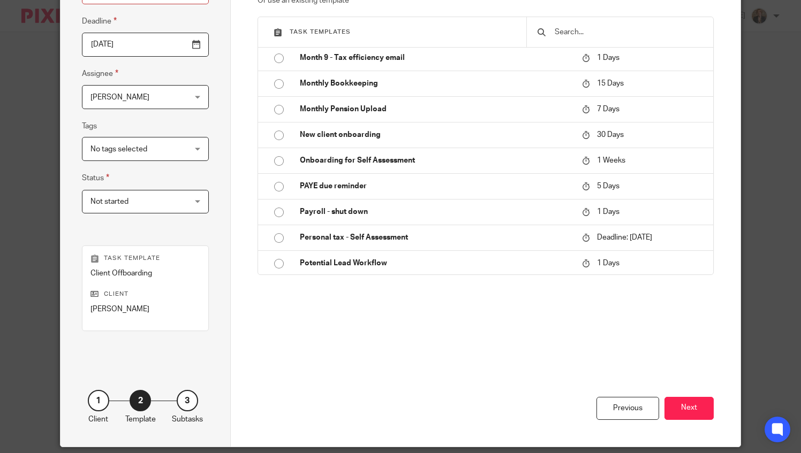
scroll to position [513, 0]
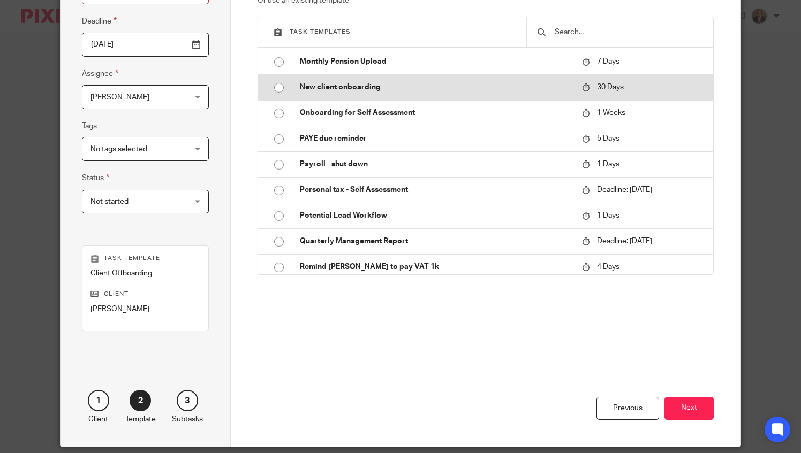
click at [362, 93] on p "New client onboarding" at bounding box center [435, 87] width 271 height 11
type input "2025-10-17"
type input "New client onboarding"
radio input "false"
radio input "true"
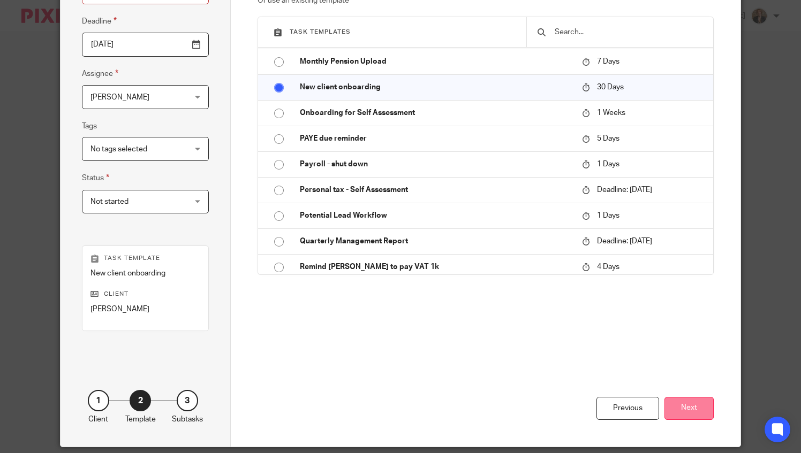
click at [700, 412] on button "Next" at bounding box center [688, 408] width 49 height 23
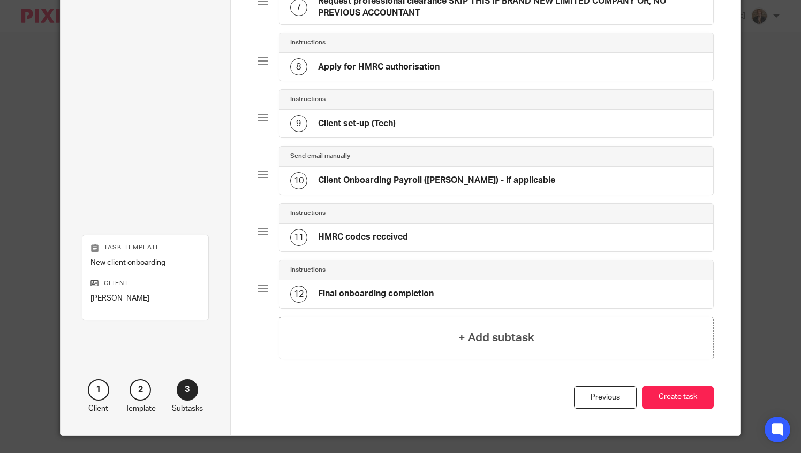
scroll to position [487, 0]
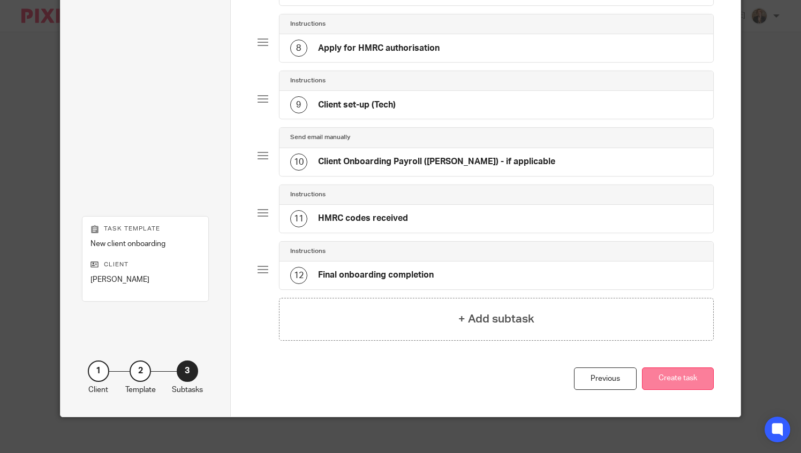
click at [668, 378] on button "Create task" at bounding box center [678, 379] width 72 height 23
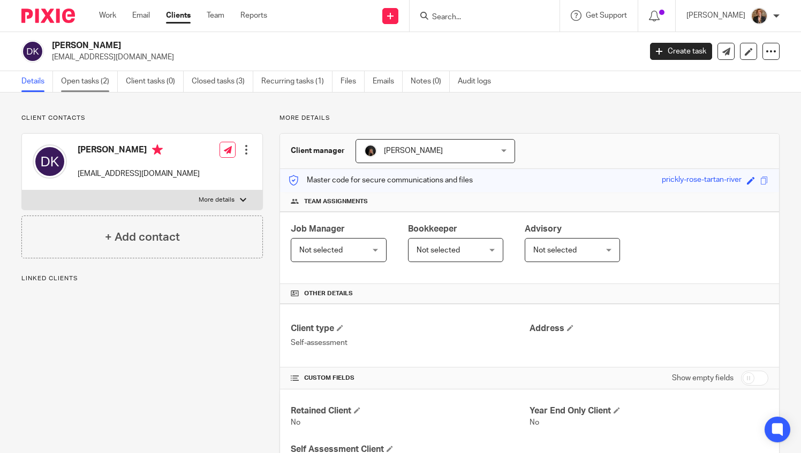
click at [92, 88] on link "Open tasks (2)" at bounding box center [89, 81] width 57 height 21
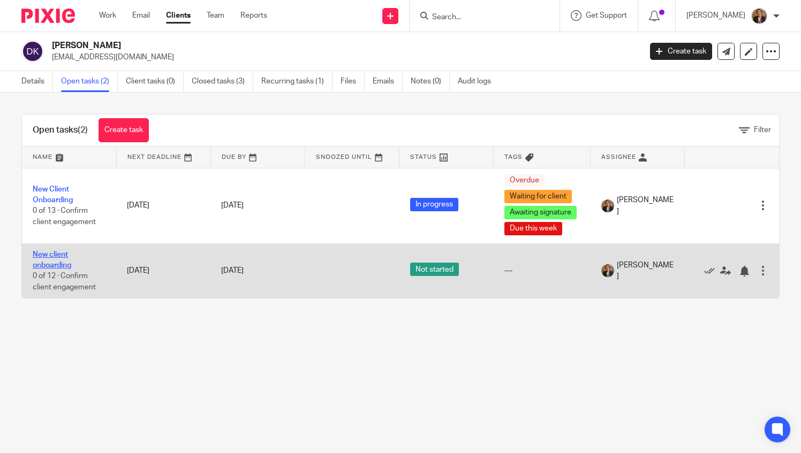
click at [49, 262] on link "New client onboarding" at bounding box center [52, 260] width 39 height 18
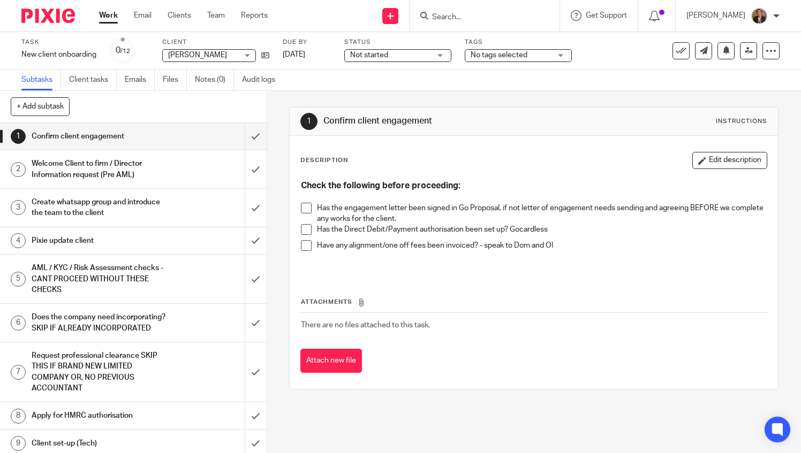
click at [76, 240] on h1 "Pixie update client" at bounding box center [99, 241] width 135 height 16
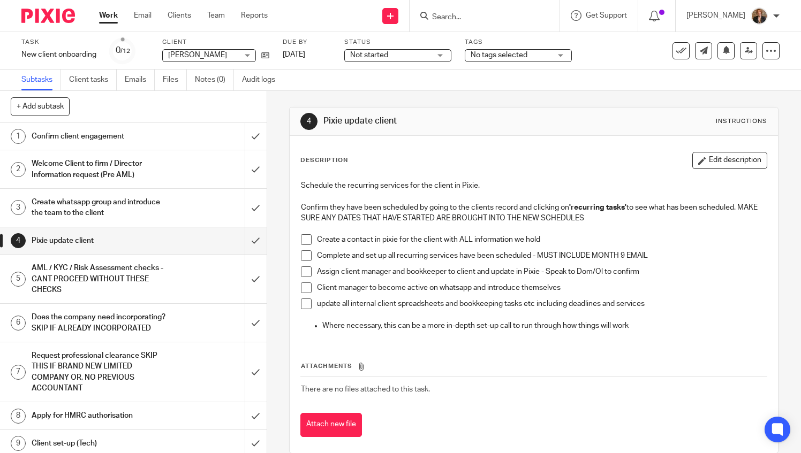
click at [176, 270] on div "AML / KYC / Risk Assessment checks - CANT PROCEED WITHOUT THESE CHECKS" at bounding box center [133, 279] width 202 height 38
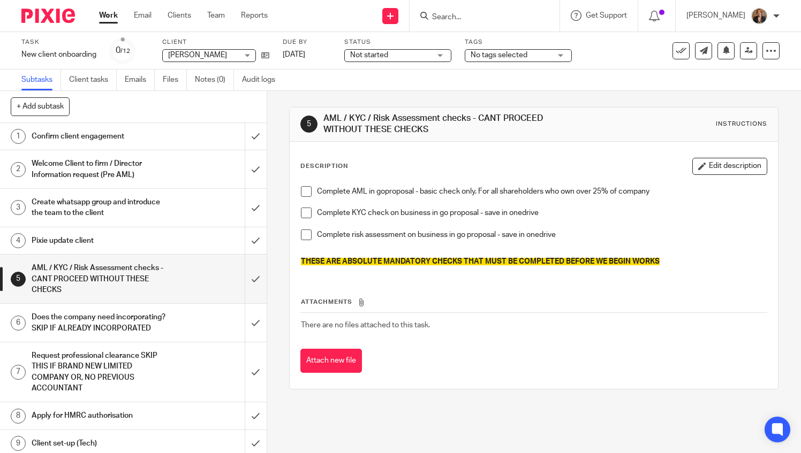
click at [179, 334] on div "Does the company need incorporating? SKIP IF ALREADY INCORPORATED" at bounding box center [133, 322] width 202 height 27
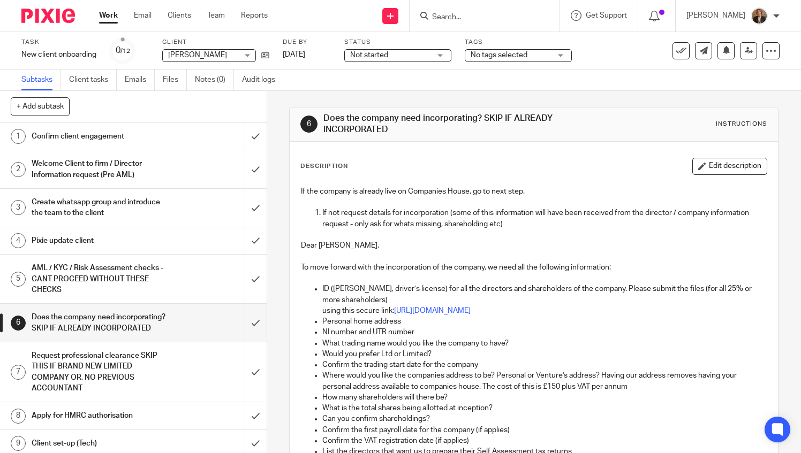
click at [190, 269] on div "AML / KYC / Risk Assessment checks - CANT PROCEED WITHOUT THESE CHECKS" at bounding box center [133, 279] width 202 height 38
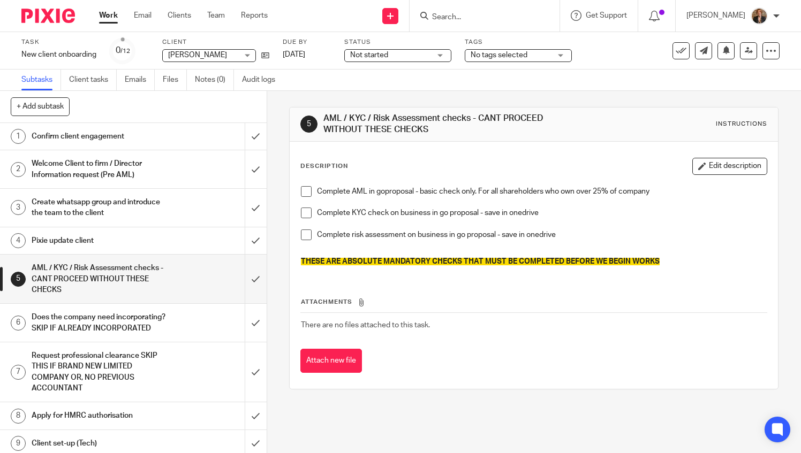
click at [163, 330] on div "Does the company need incorporating? SKIP IF ALREADY INCORPORATED" at bounding box center [133, 322] width 202 height 27
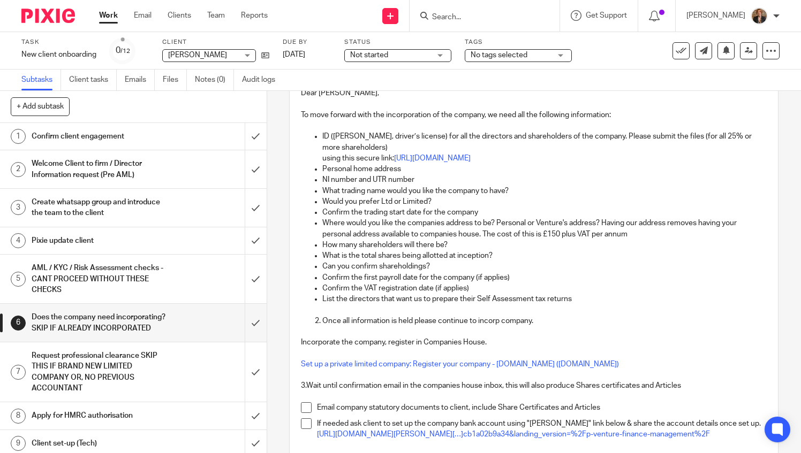
scroll to position [158, 0]
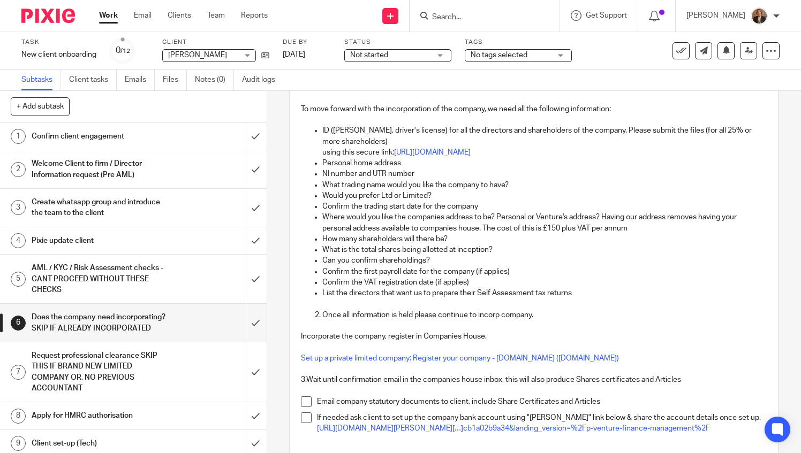
click at [122, 362] on h1 "Request professional clearance SKIP THIS IF BRAND NEW LIMITED COMPANY OR, NO PR…" at bounding box center [99, 372] width 135 height 49
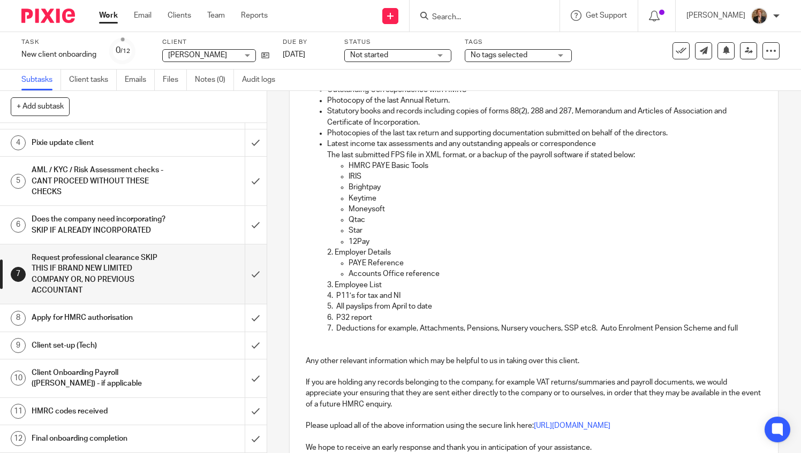
scroll to position [425, 0]
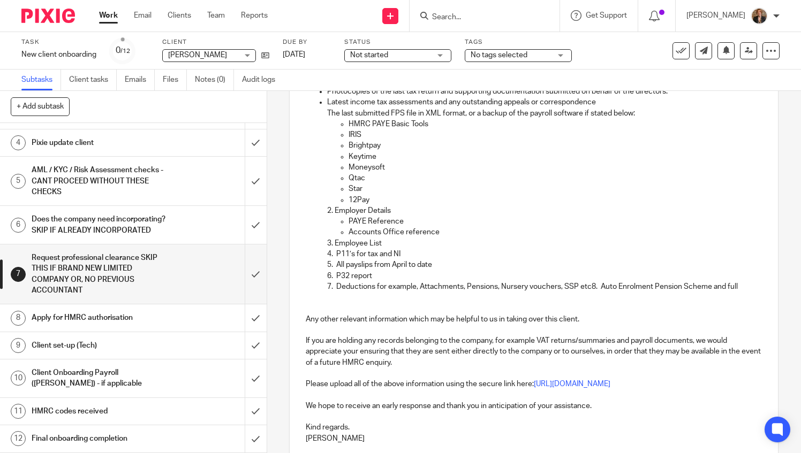
click at [137, 234] on h1 "Does the company need incorporating? SKIP IF ALREADY INCORPORATED" at bounding box center [99, 224] width 135 height 27
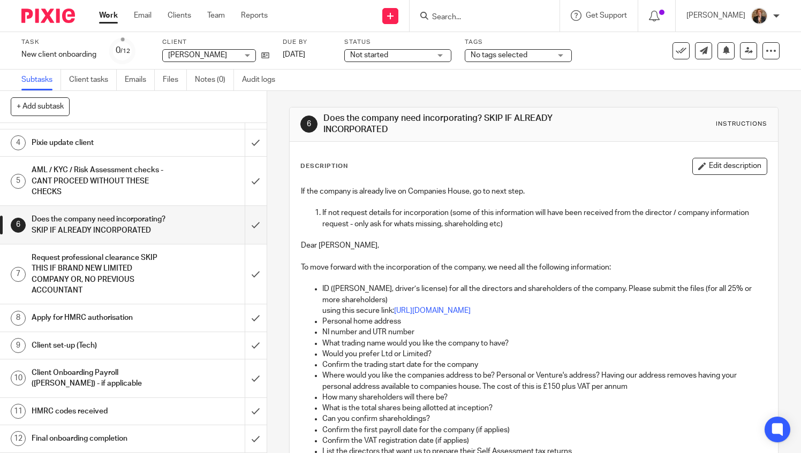
scroll to position [105, 0]
click at [141, 278] on h1 "Request professional clearance SKIP THIS IF BRAND NEW LIMITED COMPANY OR, NO PR…" at bounding box center [99, 274] width 135 height 49
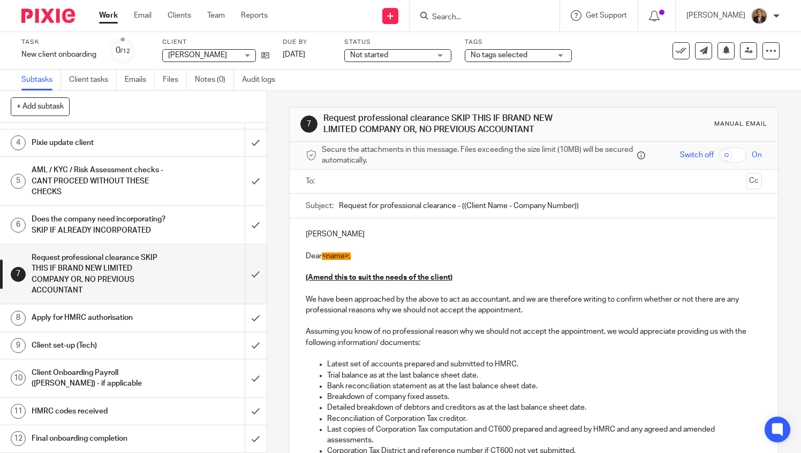
scroll to position [106, 0]
click at [144, 317] on h1 "Apply for HMRC authorisation" at bounding box center [99, 318] width 135 height 16
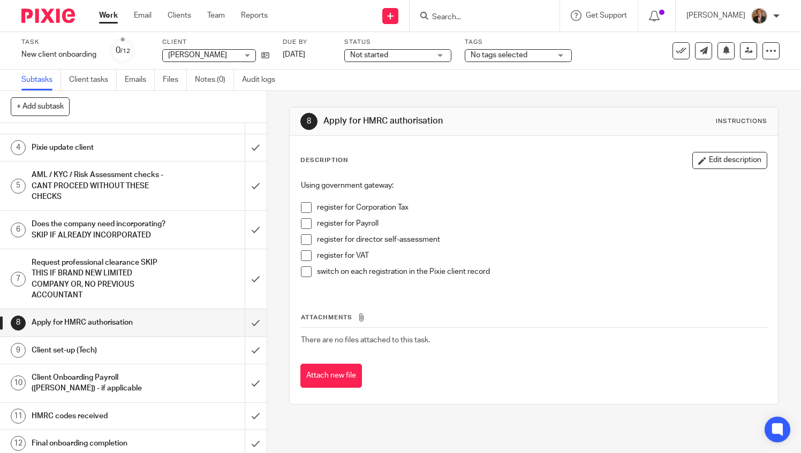
scroll to position [94, 0]
click at [139, 354] on h1 "Client set-up (Tech)" at bounding box center [99, 350] width 135 height 16
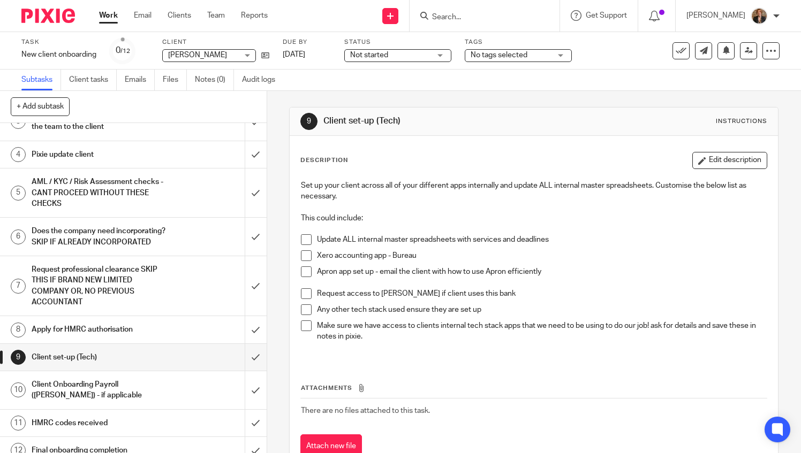
scroll to position [106, 0]
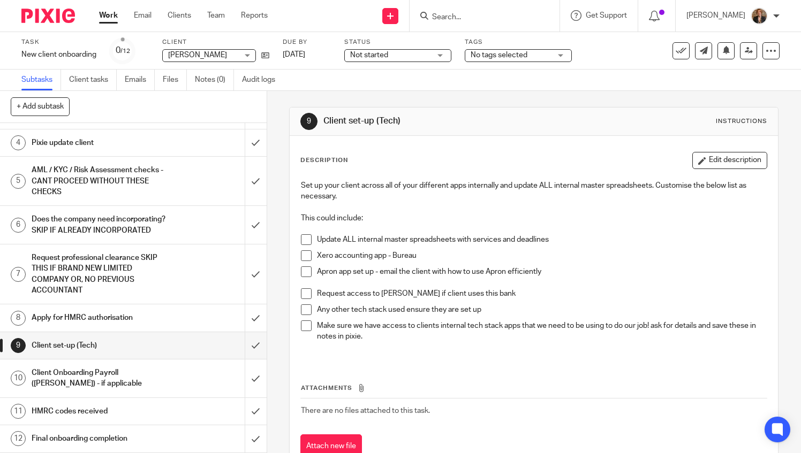
click at [153, 381] on h1 "Client Onboarding Payroll ([PERSON_NAME]) - if applicable" at bounding box center [99, 378] width 135 height 27
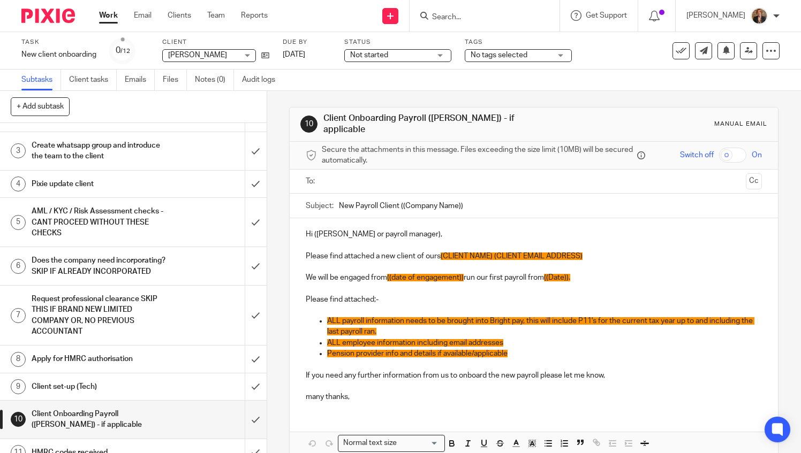
scroll to position [106, 0]
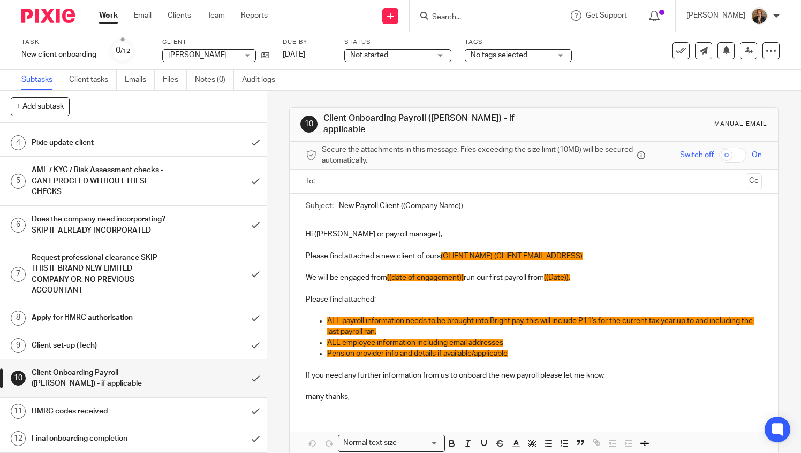
click at [136, 420] on h1 "HMRC codes received" at bounding box center [99, 412] width 135 height 16
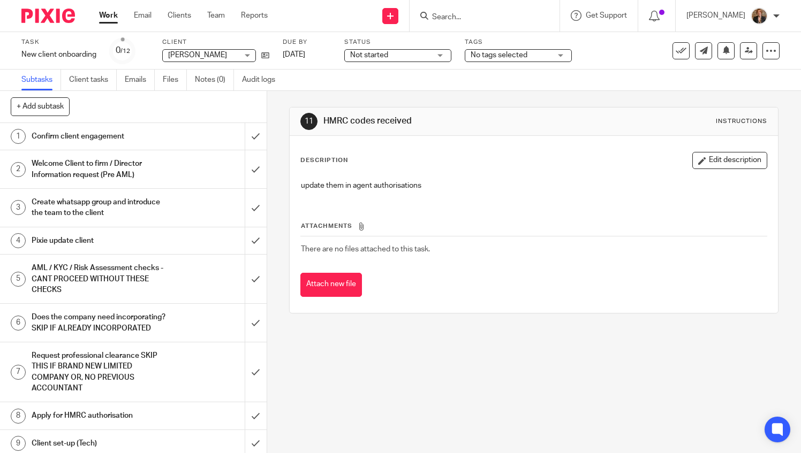
scroll to position [106, 0]
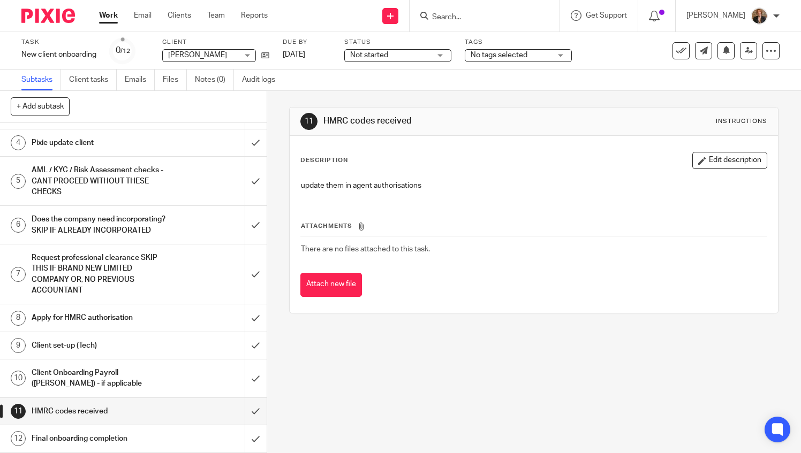
click at [147, 445] on h1 "Final onboarding completion" at bounding box center [99, 439] width 135 height 16
